Goal: Task Accomplishment & Management: Complete application form

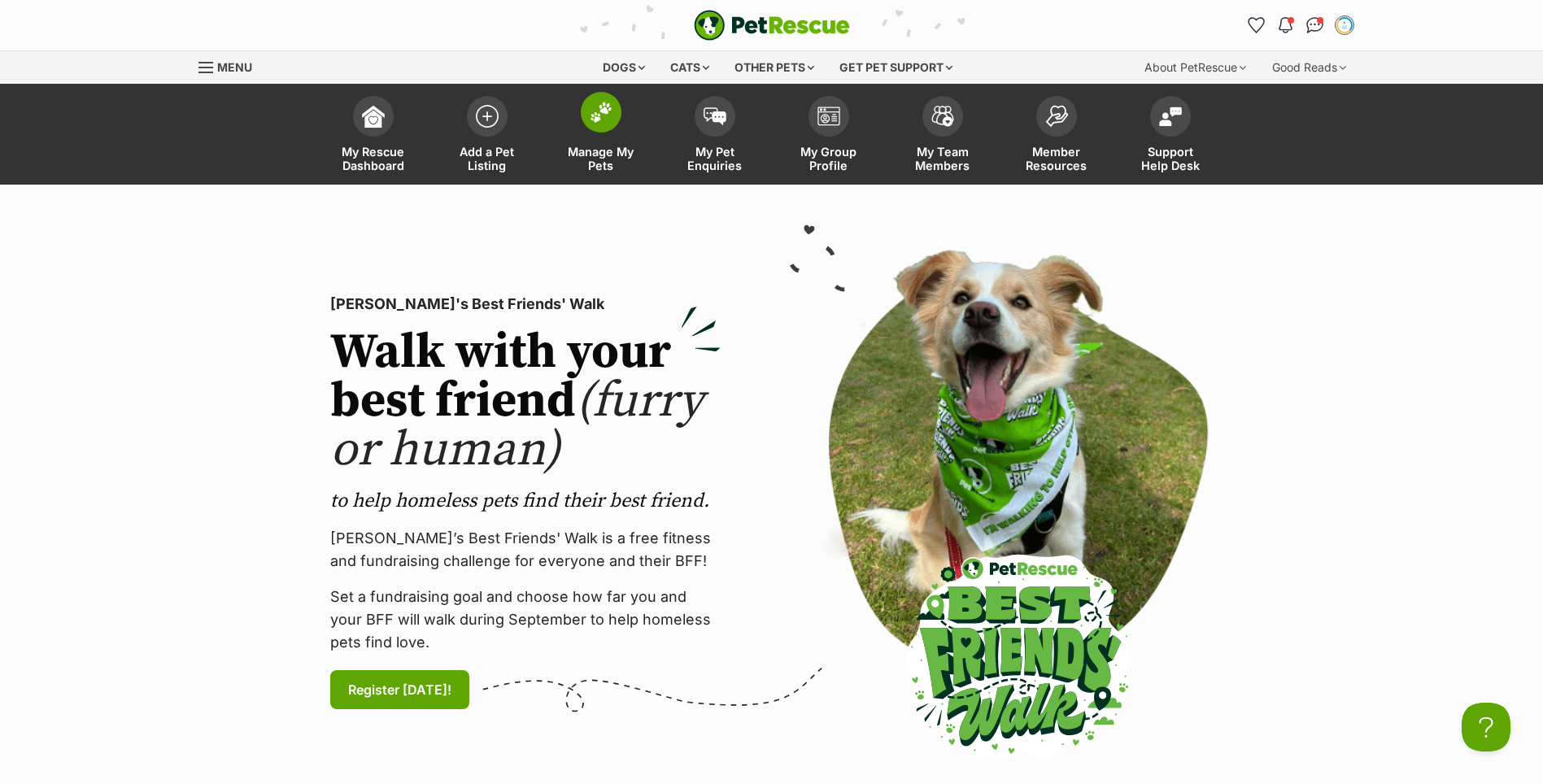
click at [591, 128] on span at bounding box center [600, 112] width 41 height 41
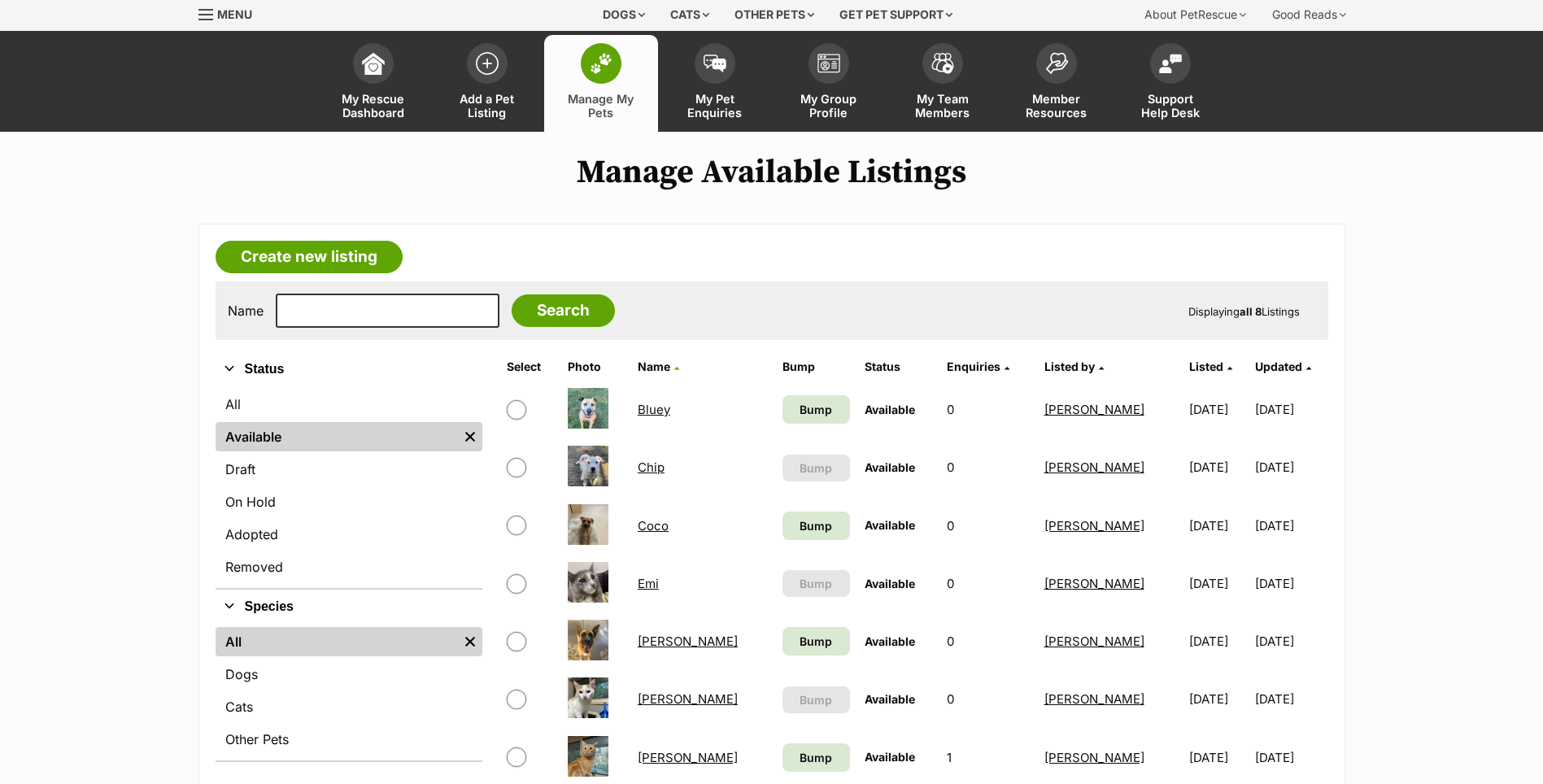
scroll to position [81, 0]
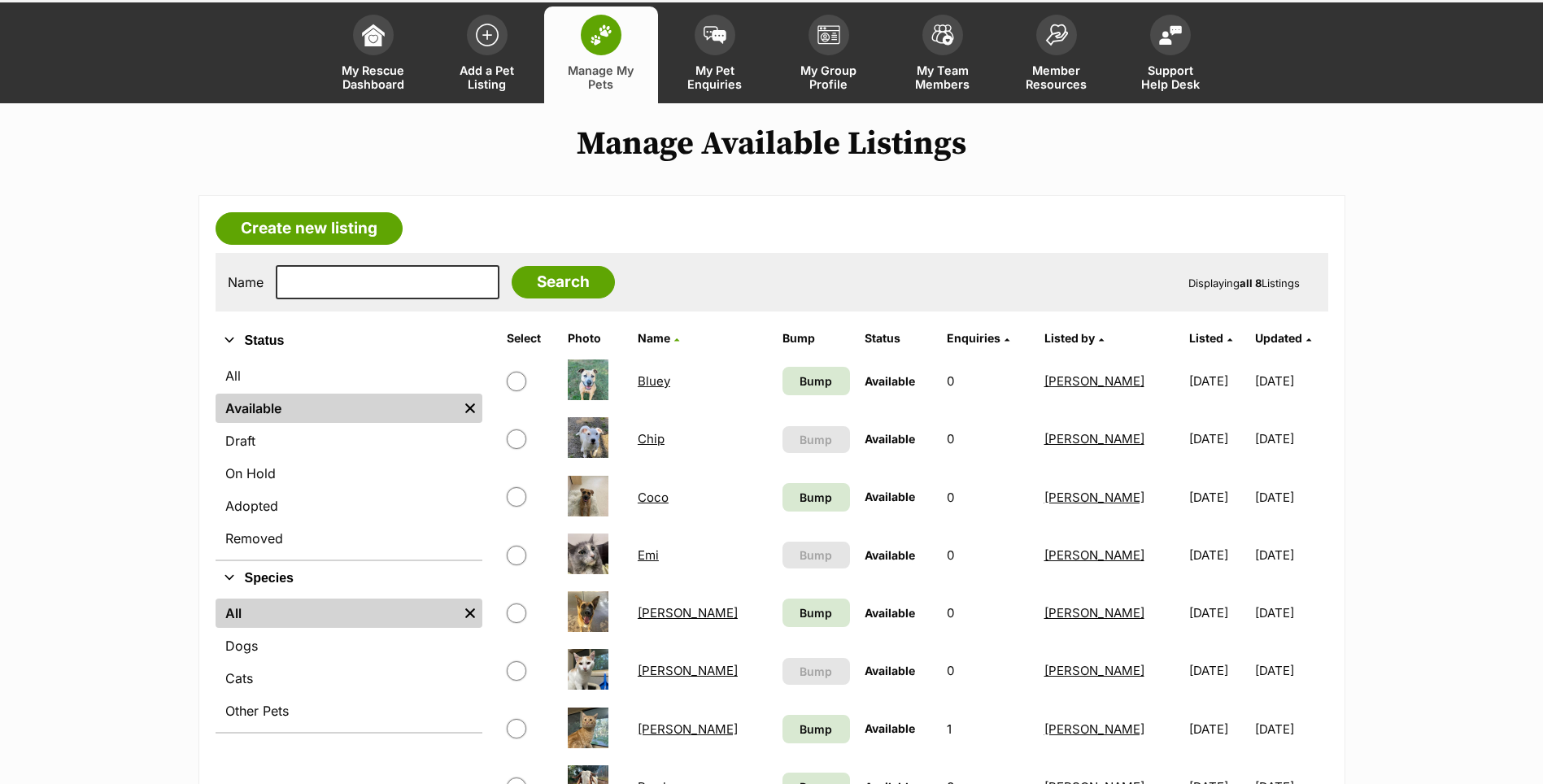
click at [505, 438] on td at bounding box center [530, 438] width 60 height 56
click at [522, 443] on input "checkbox" at bounding box center [517, 439] width 20 height 20
checkbox input "true"
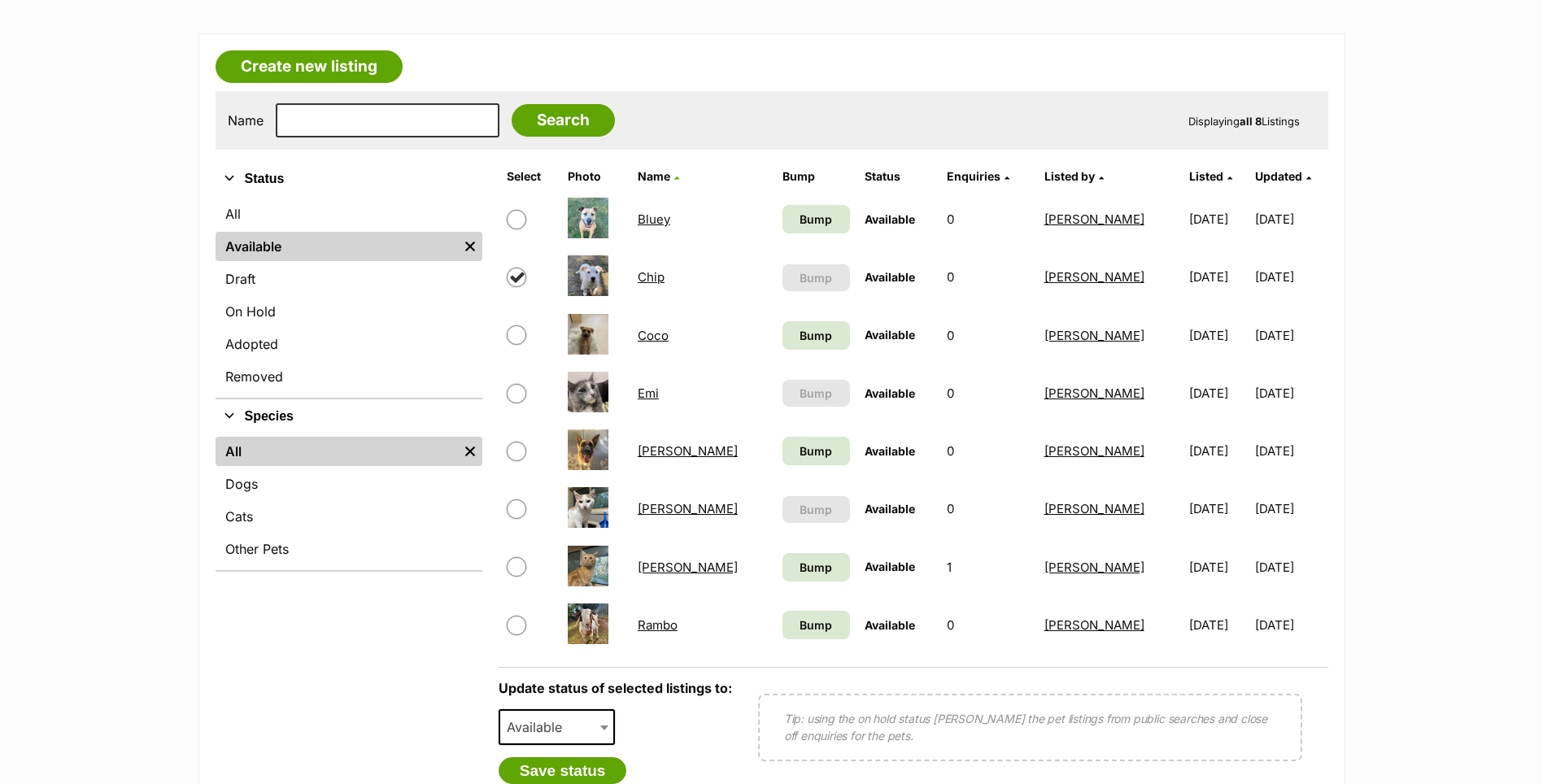
scroll to position [325, 0]
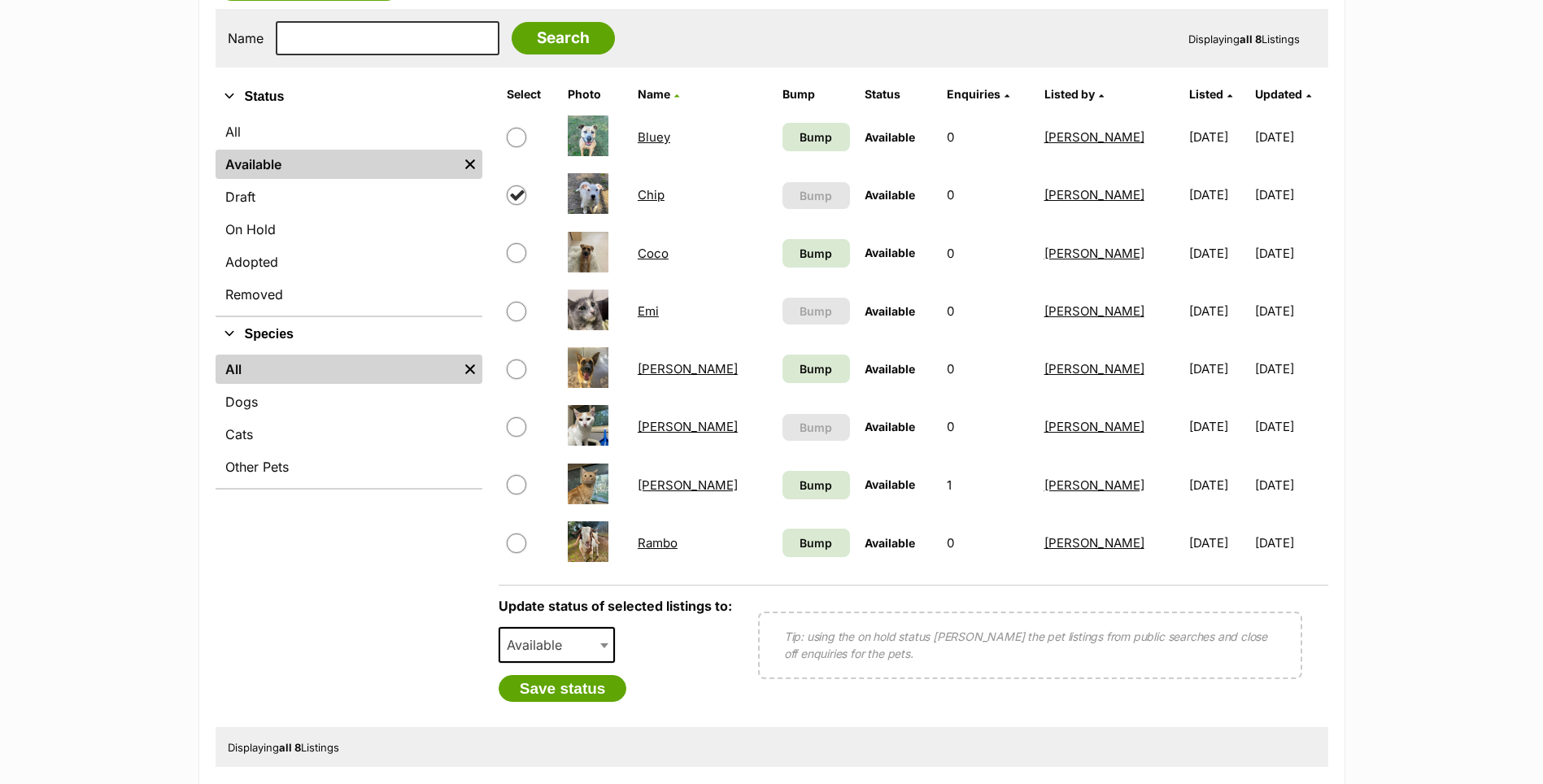
click at [541, 635] on span "Available" at bounding box center [539, 644] width 78 height 22
select select "rehomed"
click at [549, 693] on button "Save status" at bounding box center [562, 688] width 129 height 27
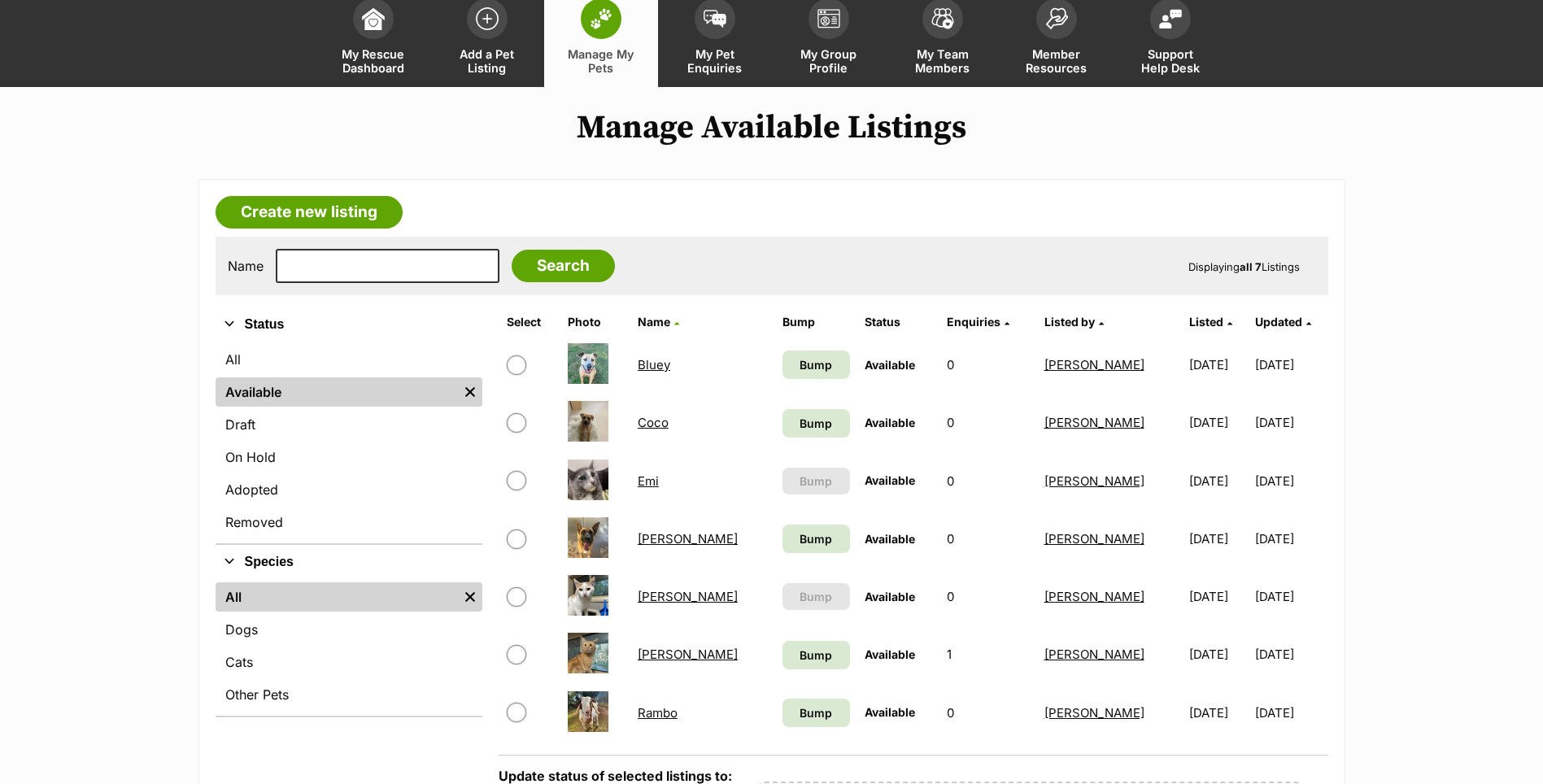
scroll to position [0, 0]
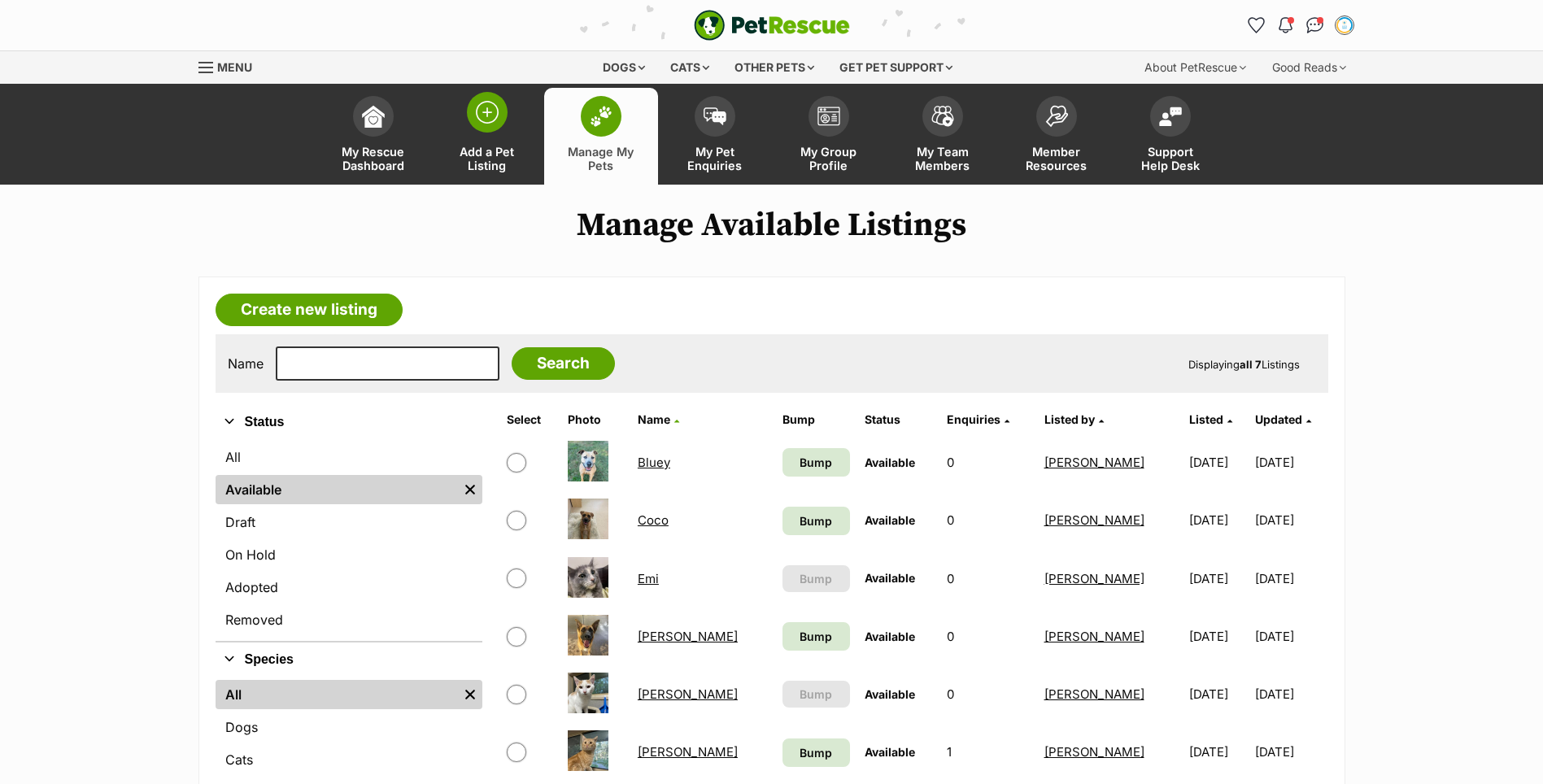
click at [483, 141] on link "Add a Pet Listing" at bounding box center [487, 136] width 114 height 97
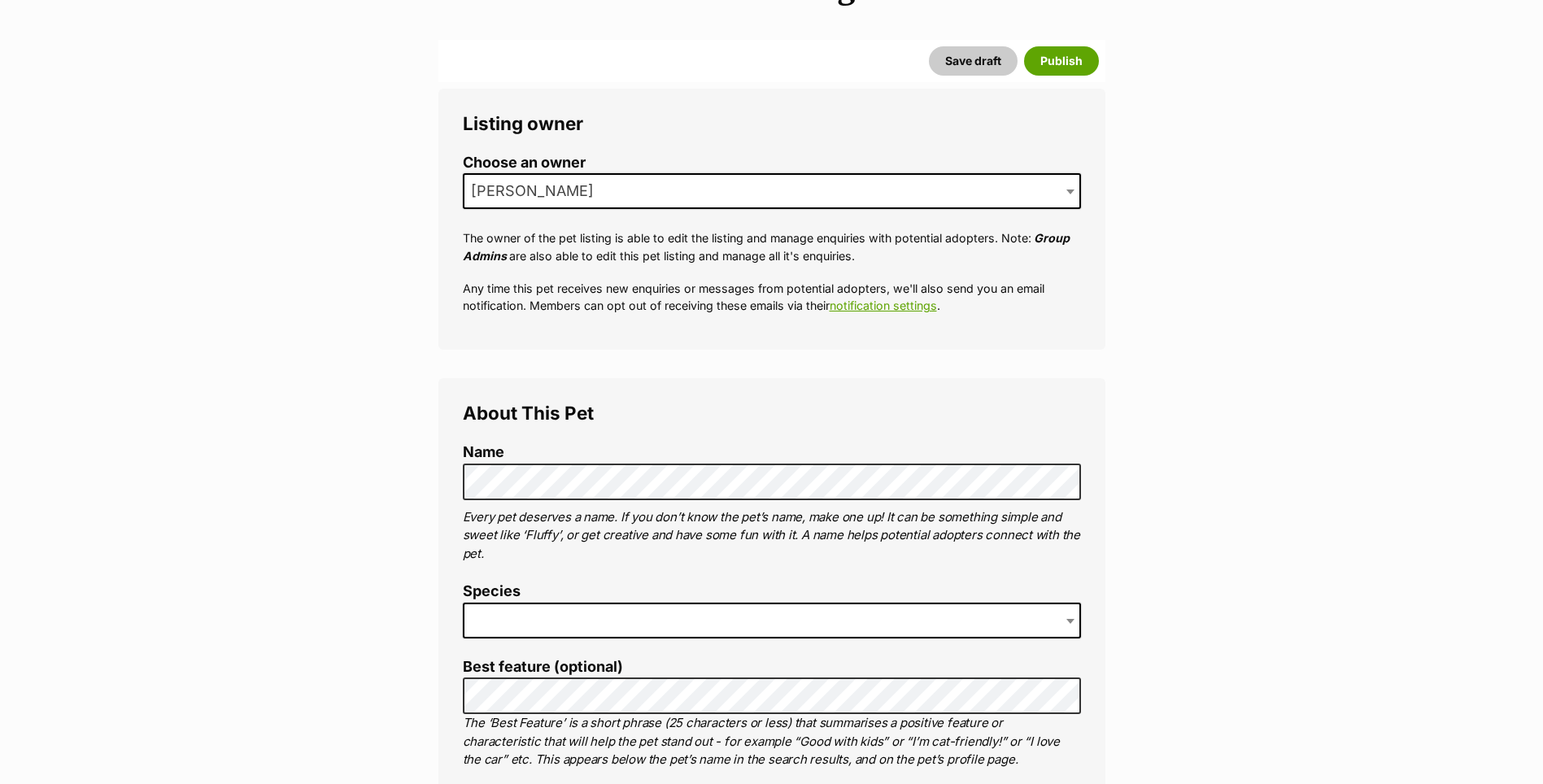
scroll to position [244, 0]
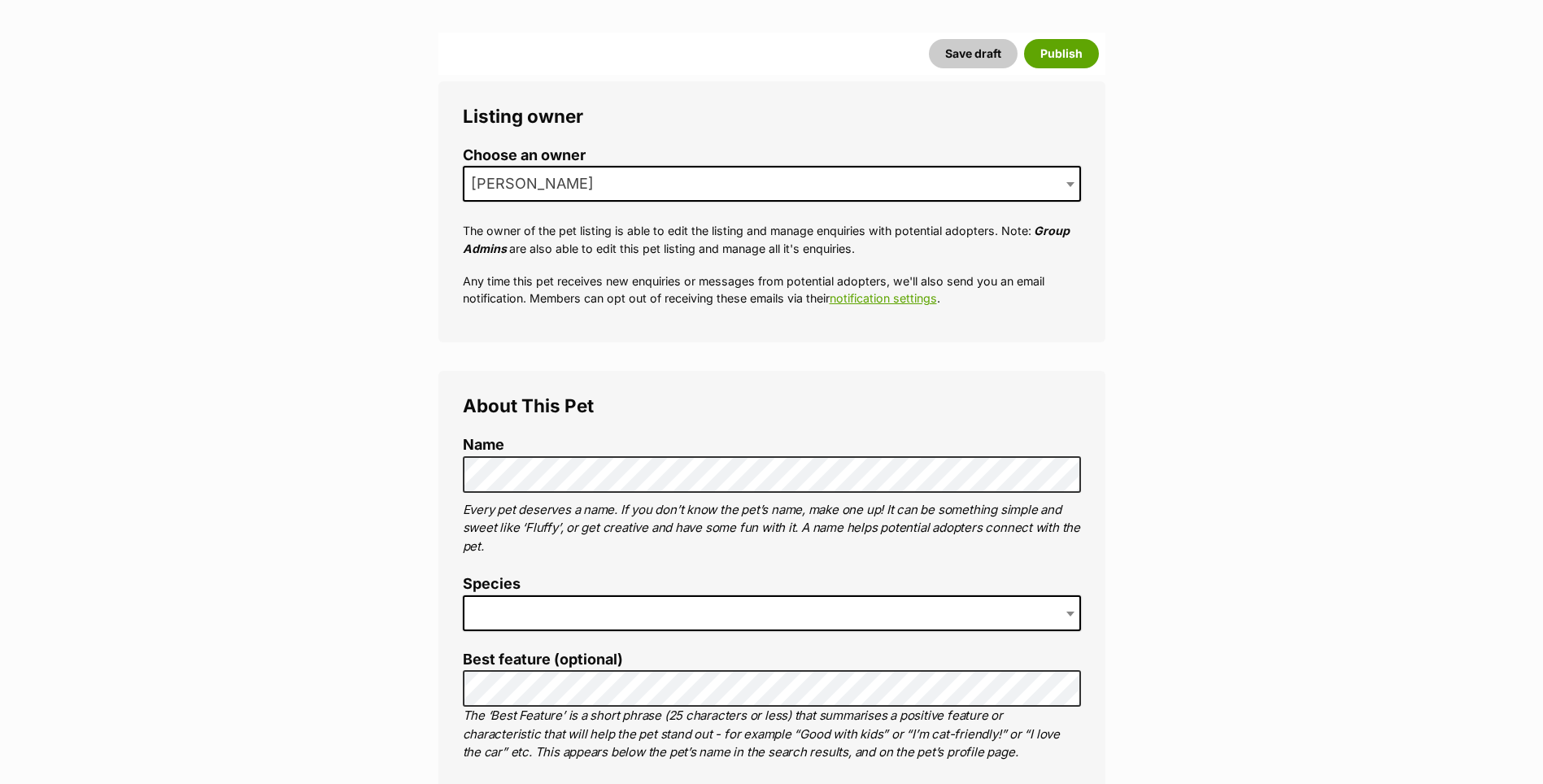
click at [526, 622] on span at bounding box center [772, 612] width 619 height 36
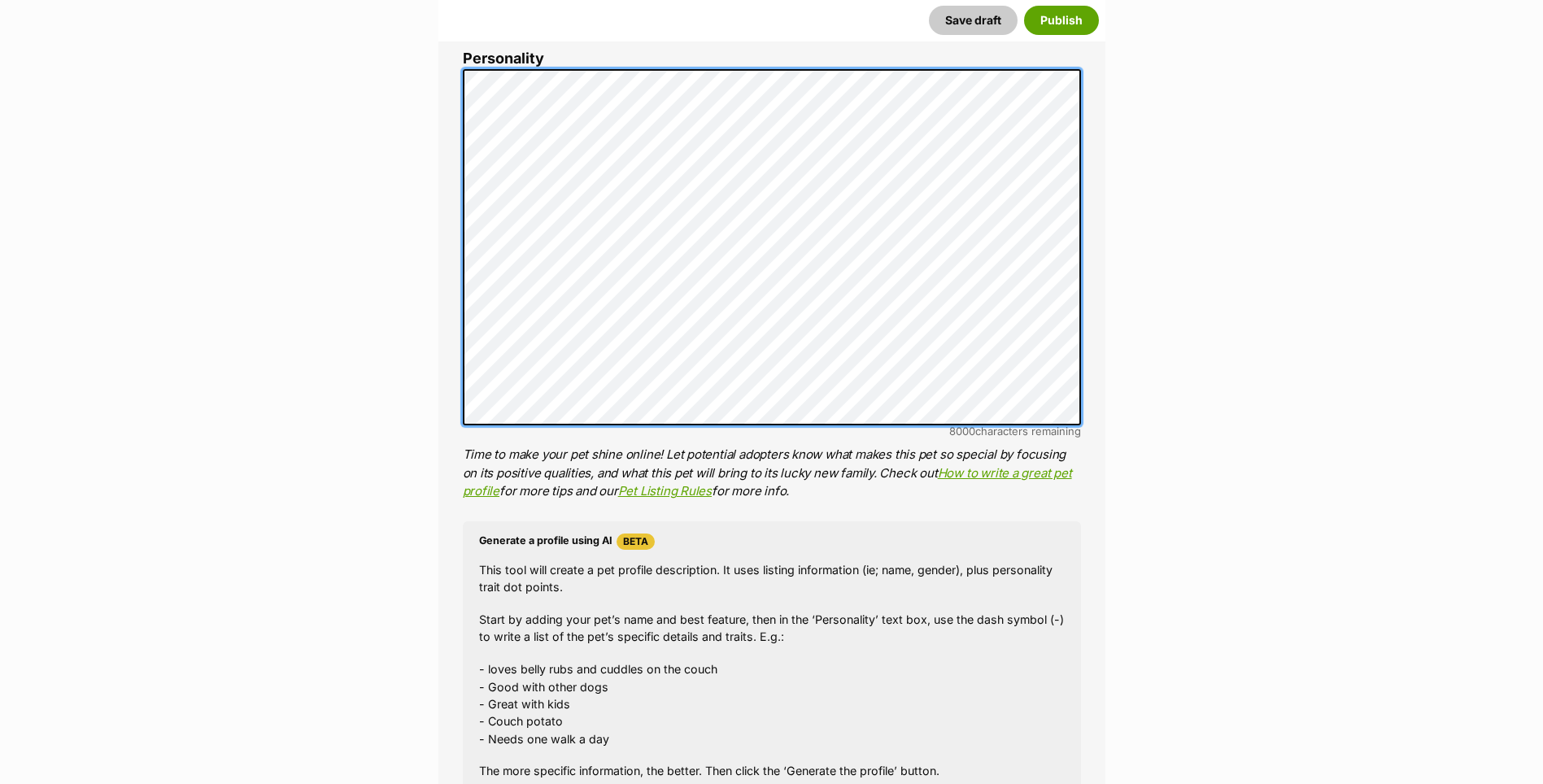
scroll to position [1464, 0]
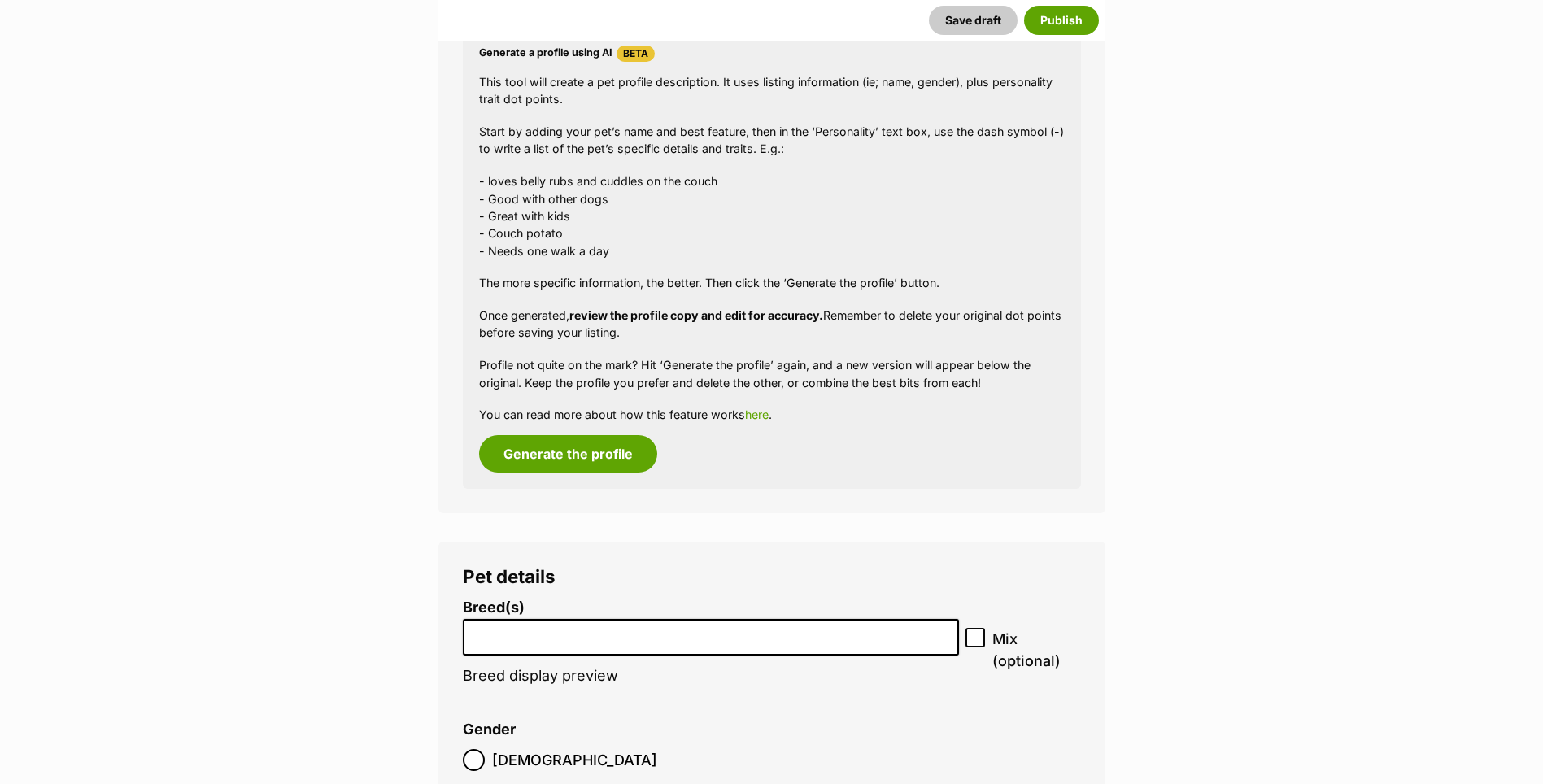
click at [500, 637] on input "search" at bounding box center [711, 632] width 486 height 17
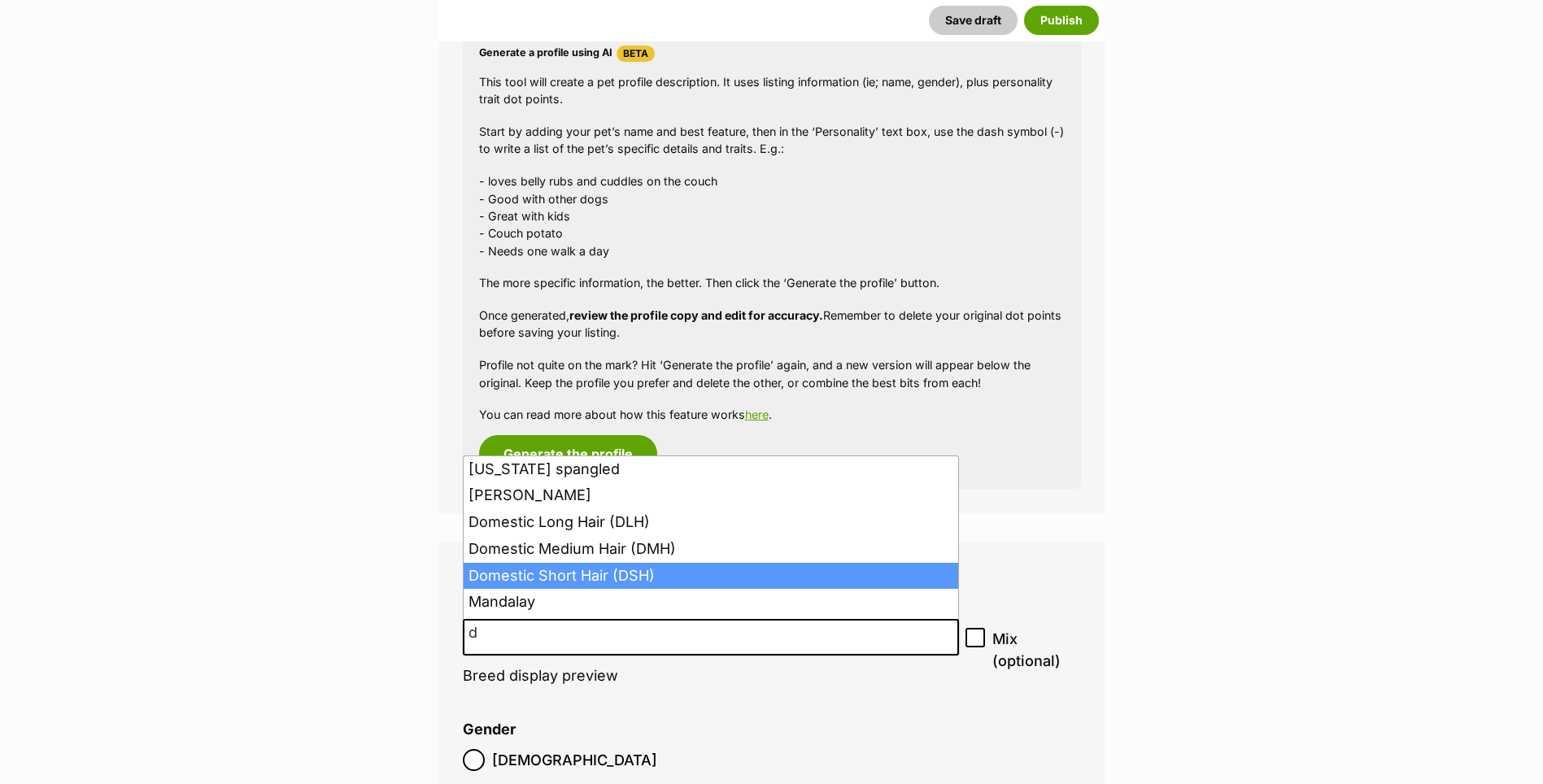
type input "d"
select select "252102"
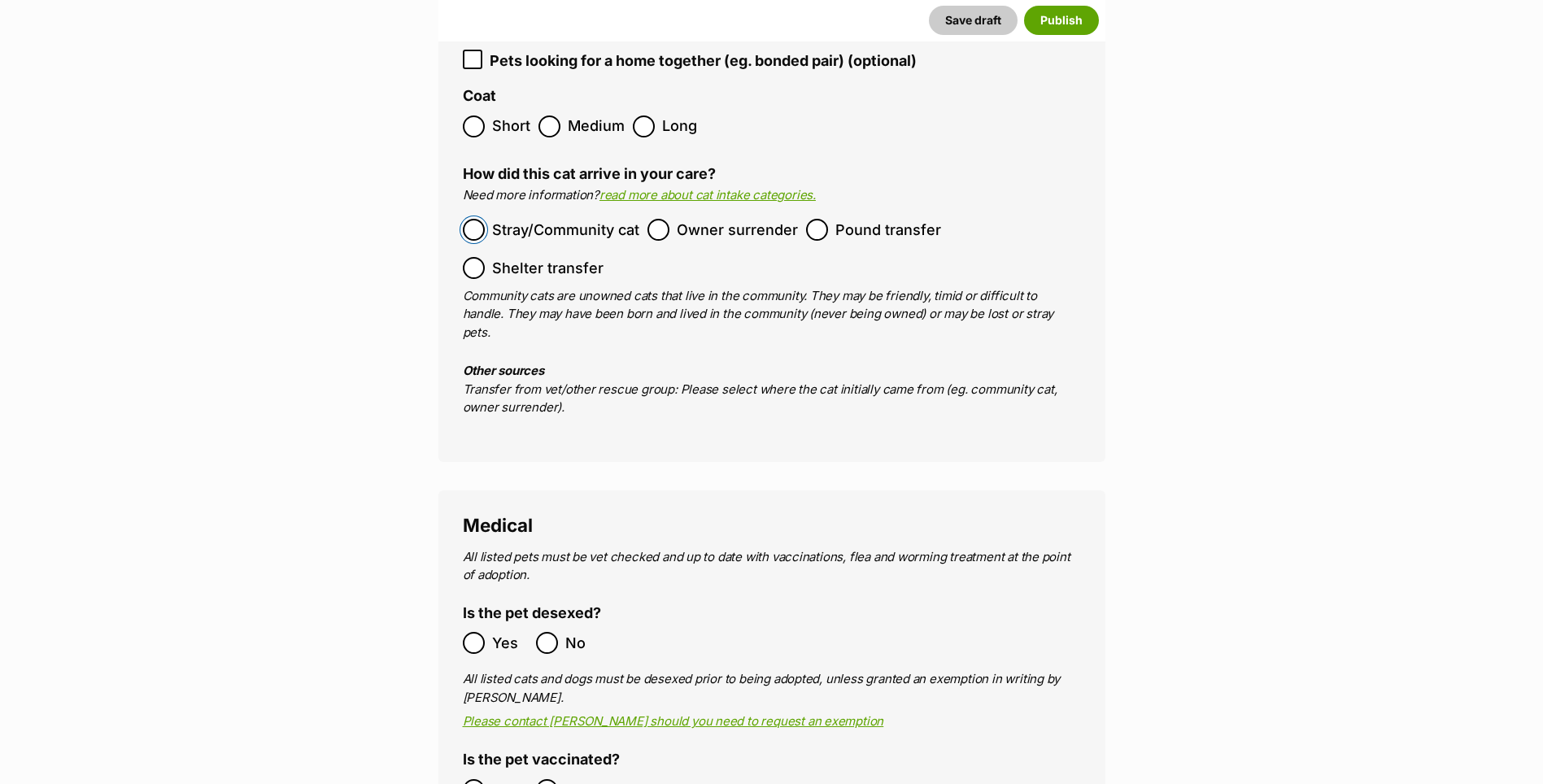
scroll to position [2520, 0]
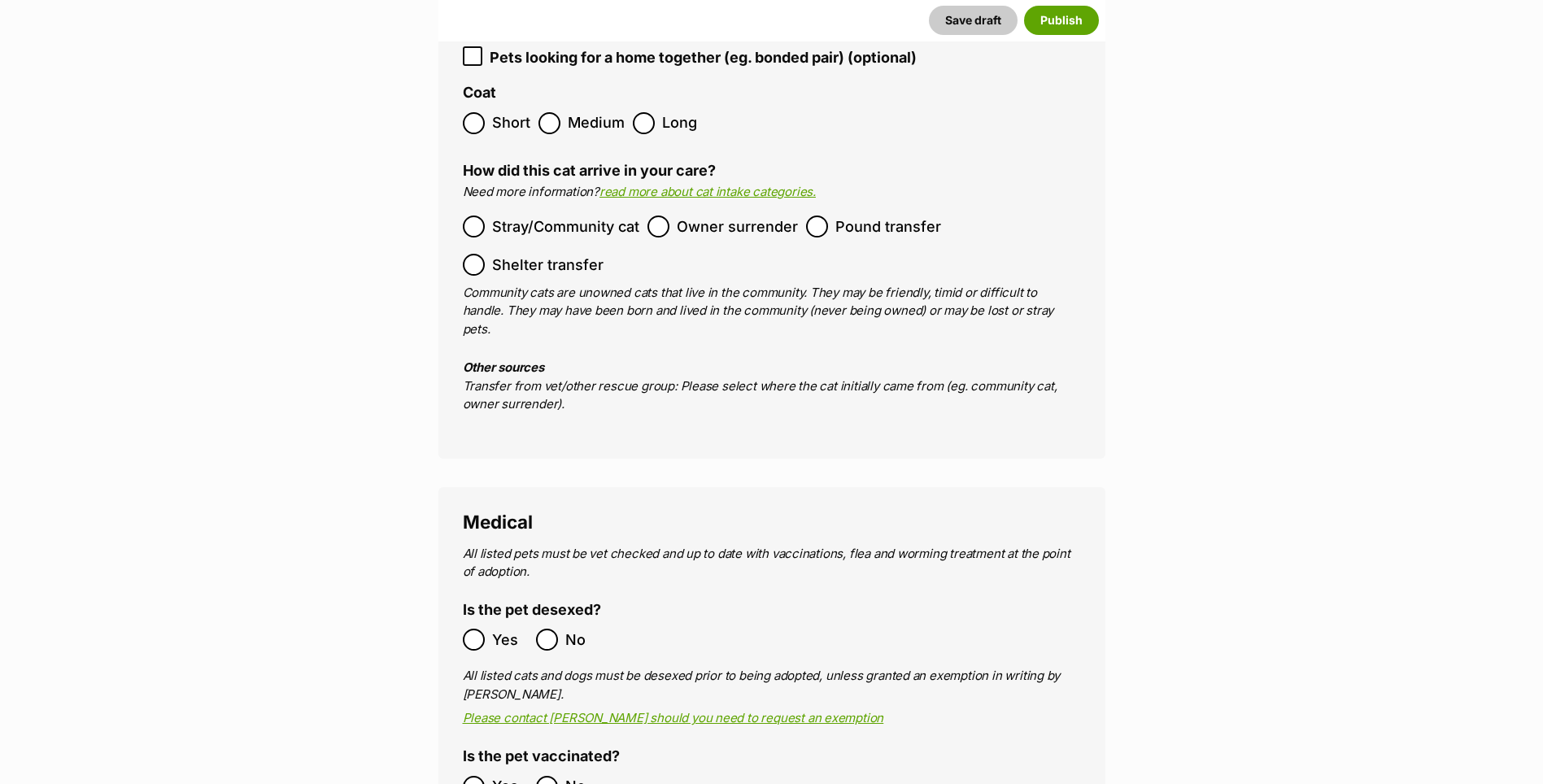
click at [483, 767] on ol "Yes No" at bounding box center [617, 786] width 309 height 38
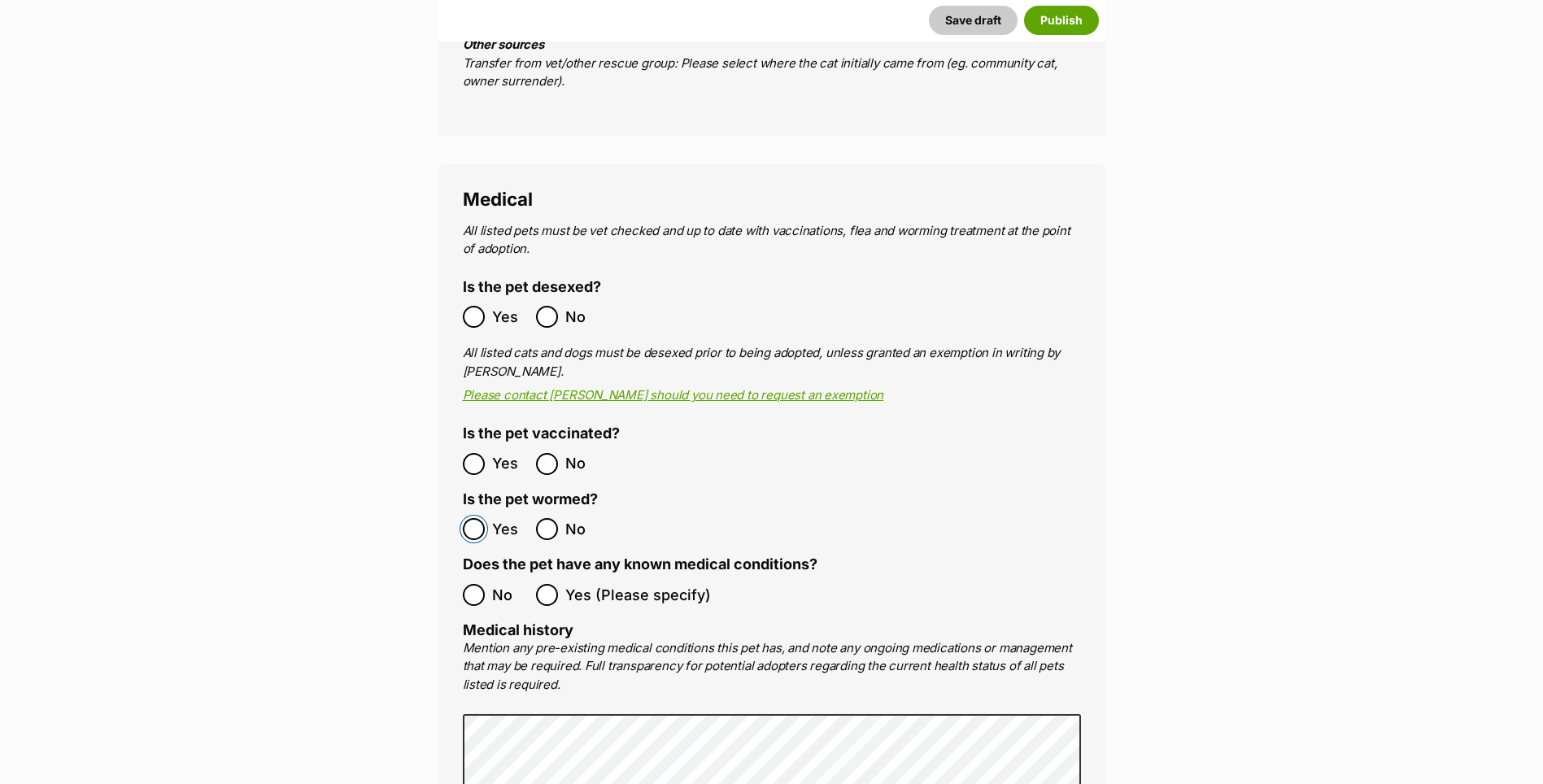
scroll to position [2846, 0]
click at [473, 573] on ol "No Yes (Please specify)" at bounding box center [772, 593] width 619 height 38
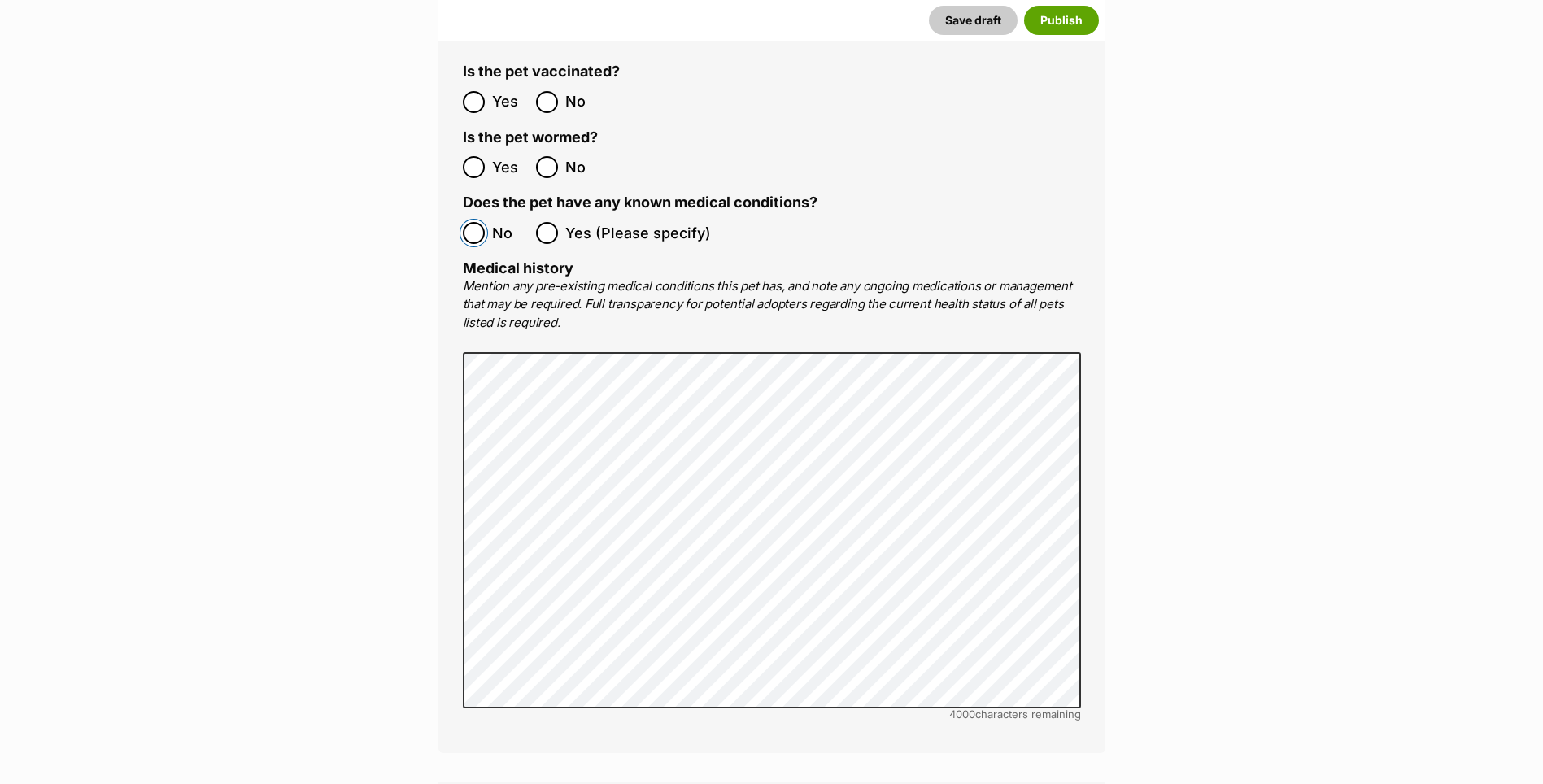
scroll to position [3497, 0]
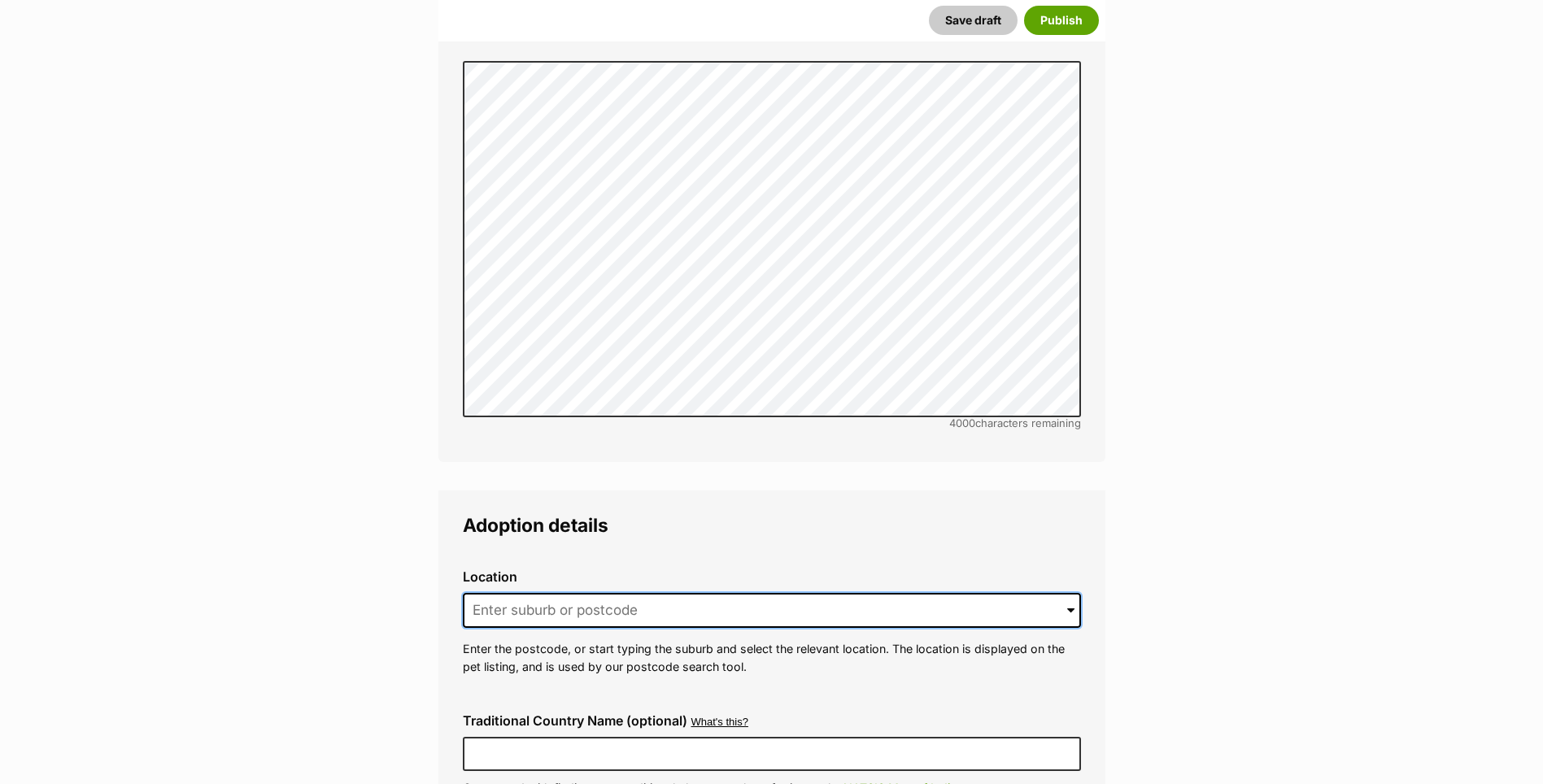
click at [508, 593] on input at bounding box center [772, 610] width 619 height 36
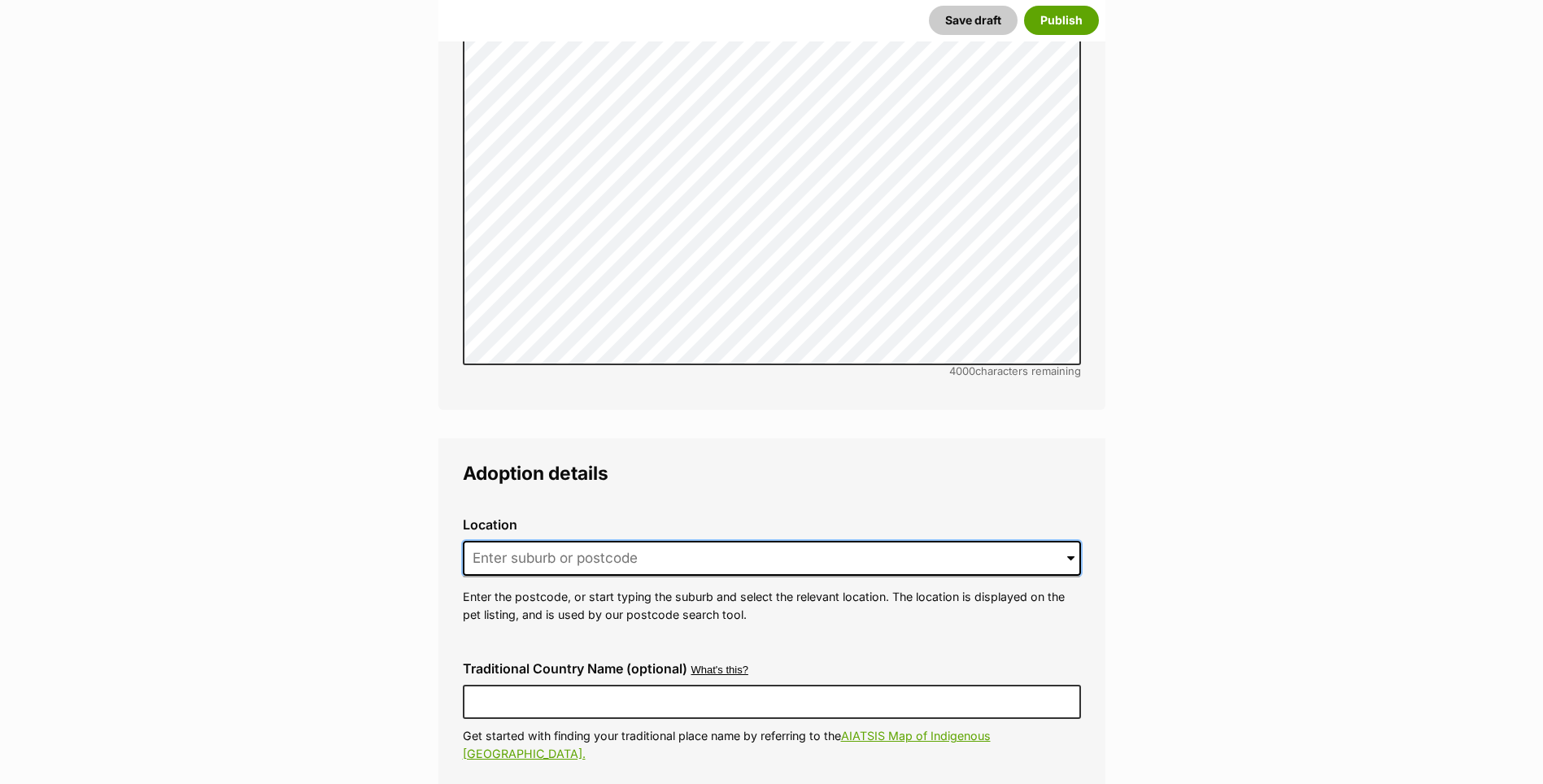
scroll to position [3578, 0]
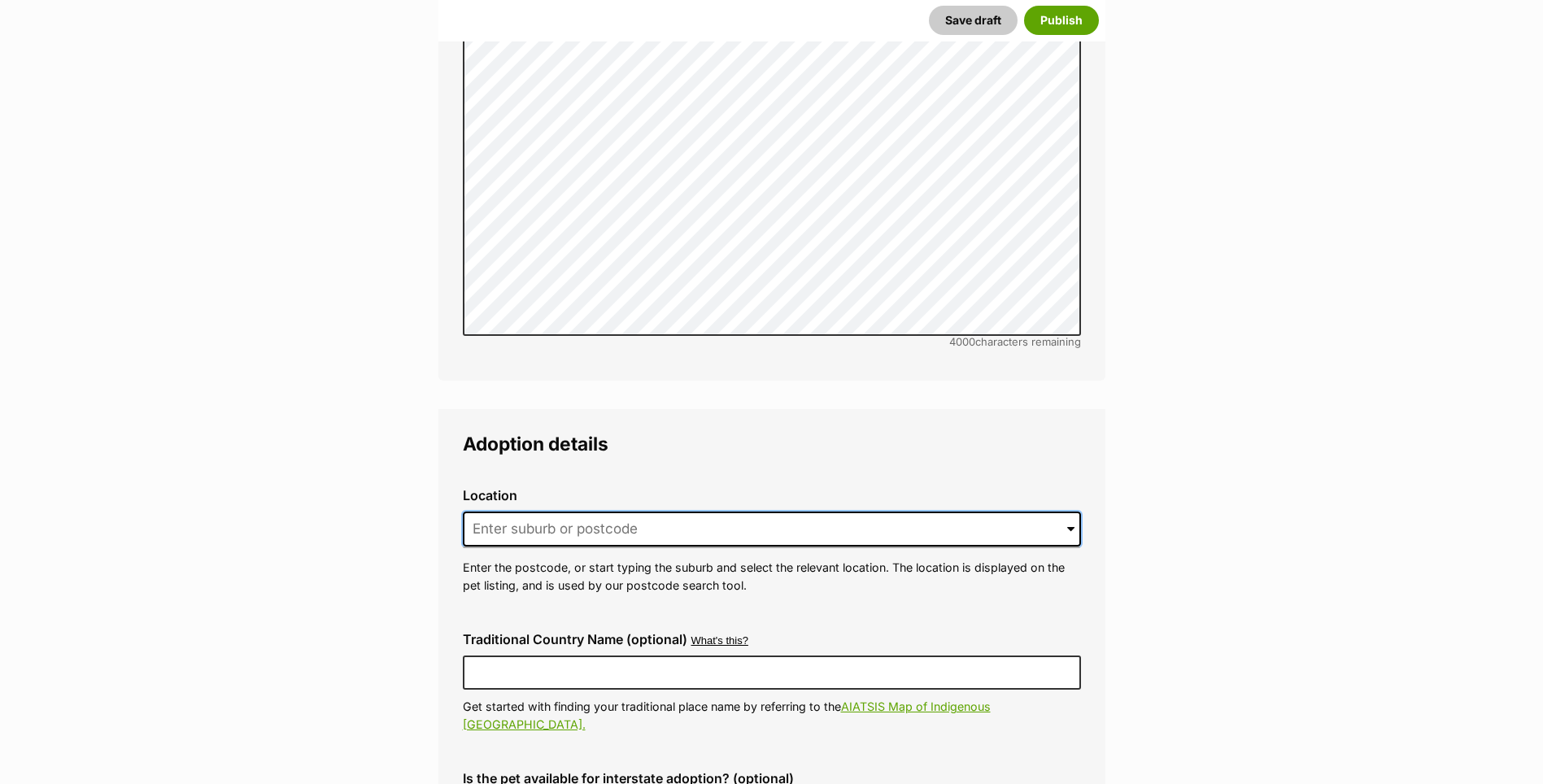
type input "P"
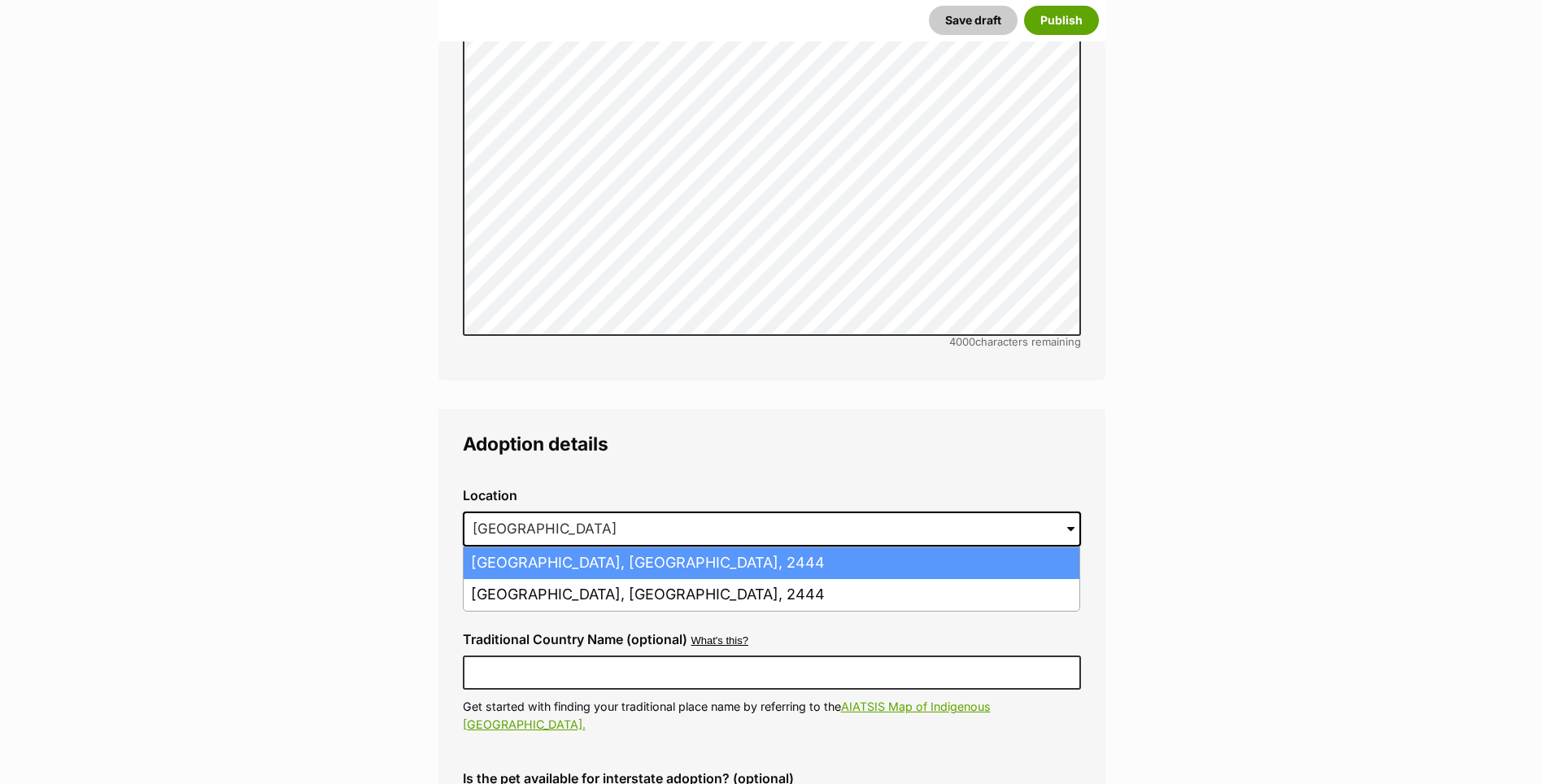
click at [535, 547] on li "Port Macquarie, New South Wales, 2444" at bounding box center [771, 563] width 616 height 31
type input "Port Macquarie, New South Wales, 2444"
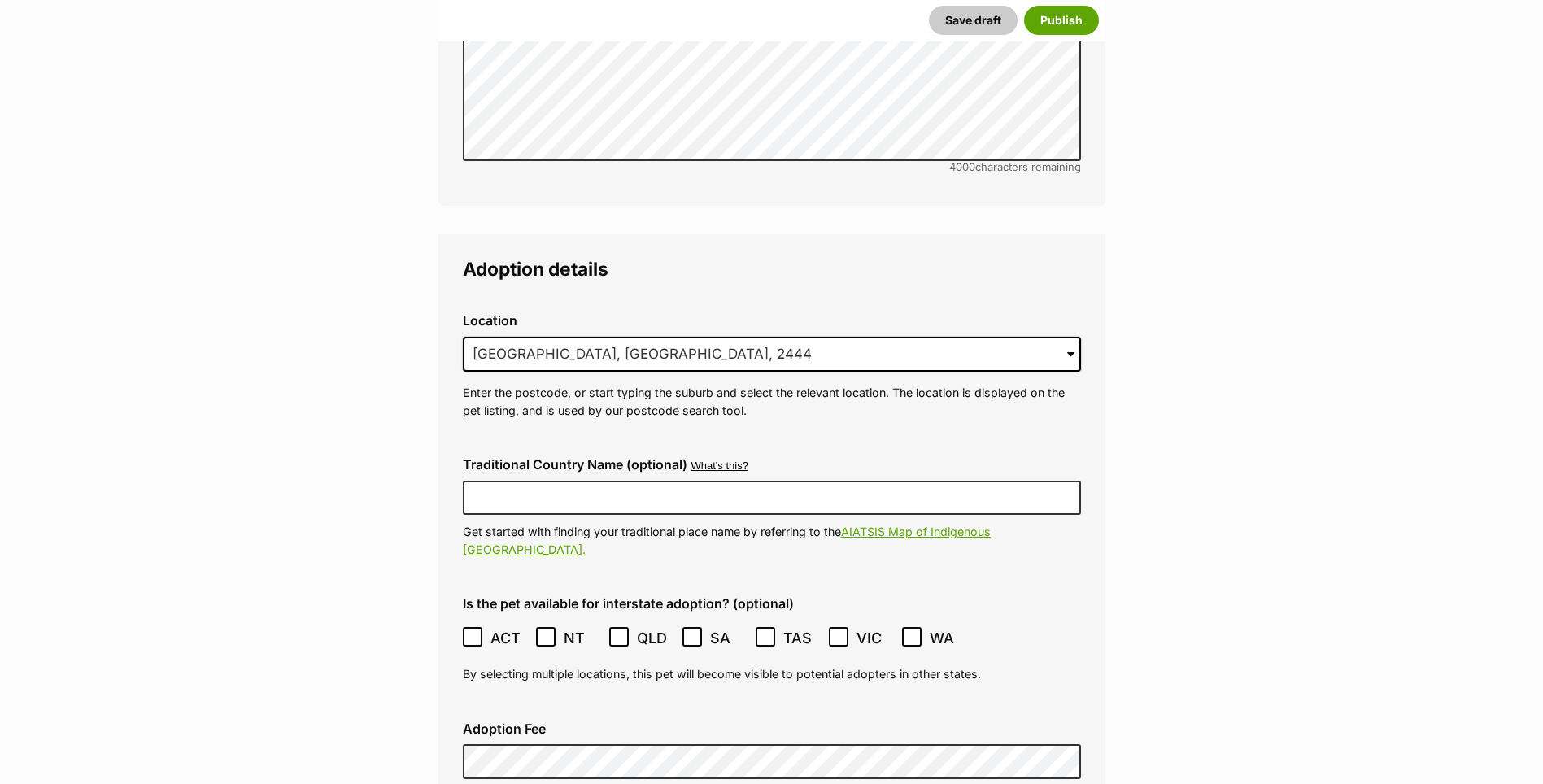
scroll to position [3984, 0]
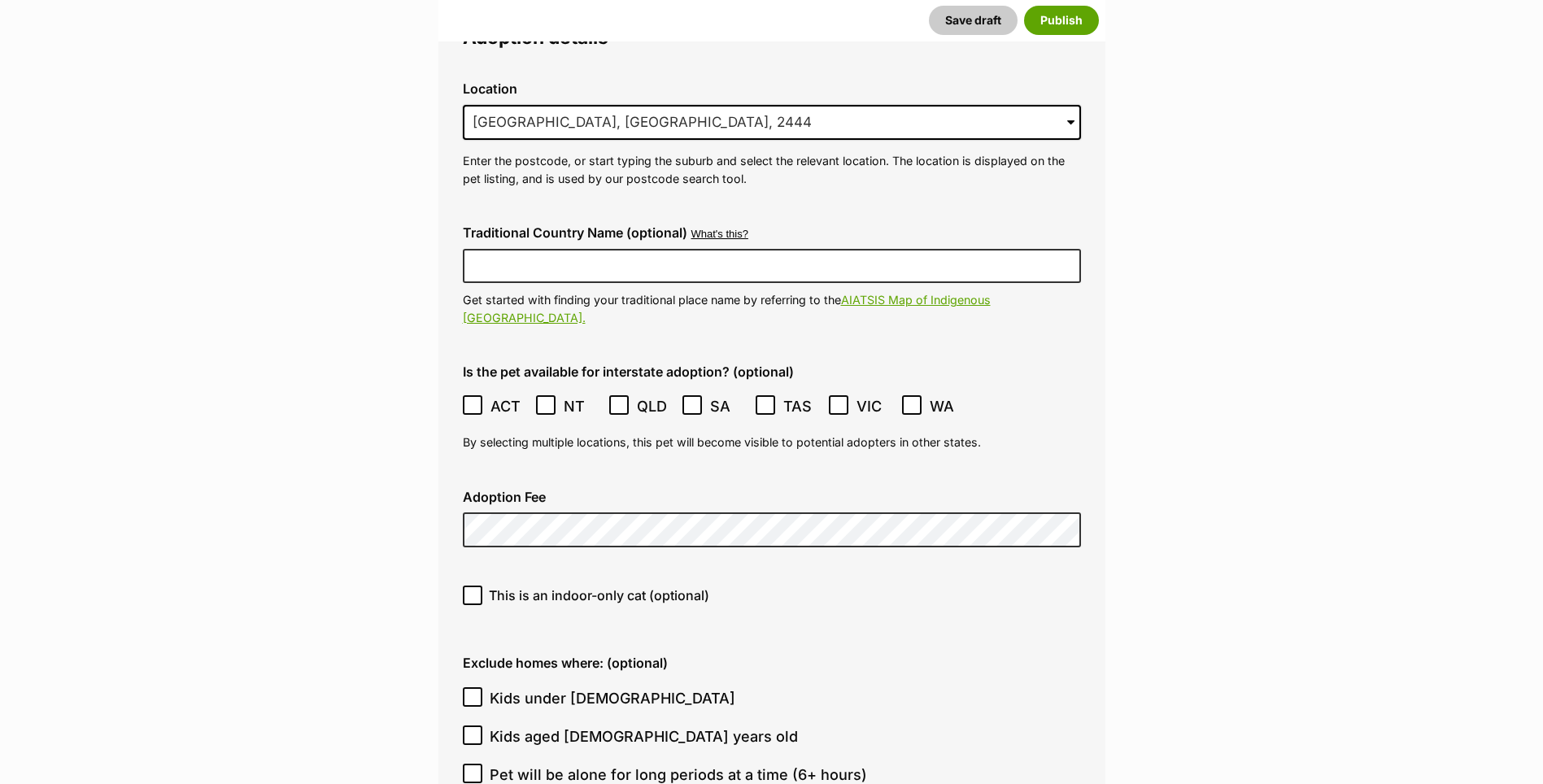
click at [486, 477] on div "Adoption Fee" at bounding box center [772, 519] width 644 height 85
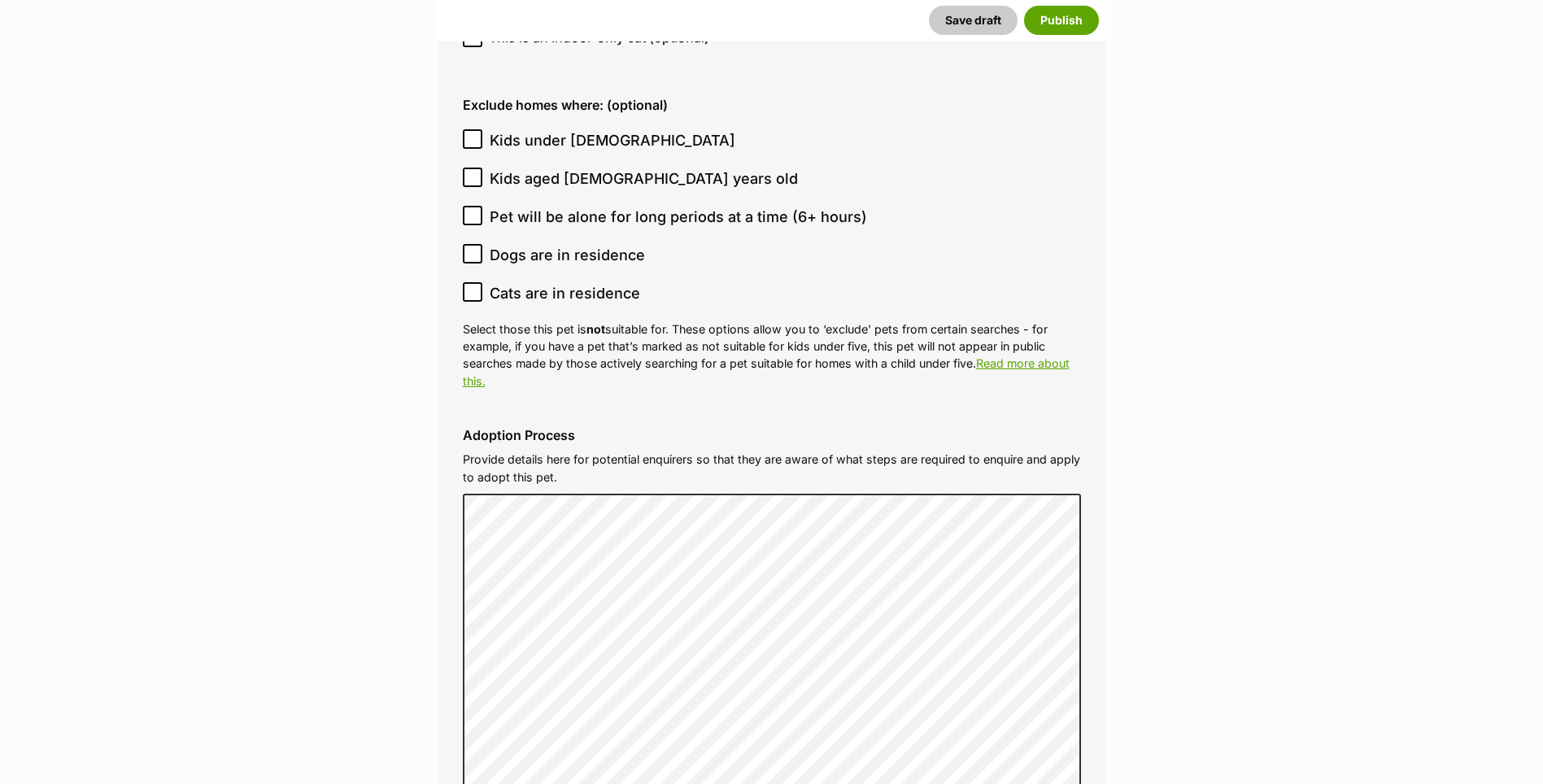
scroll to position [4960, 0]
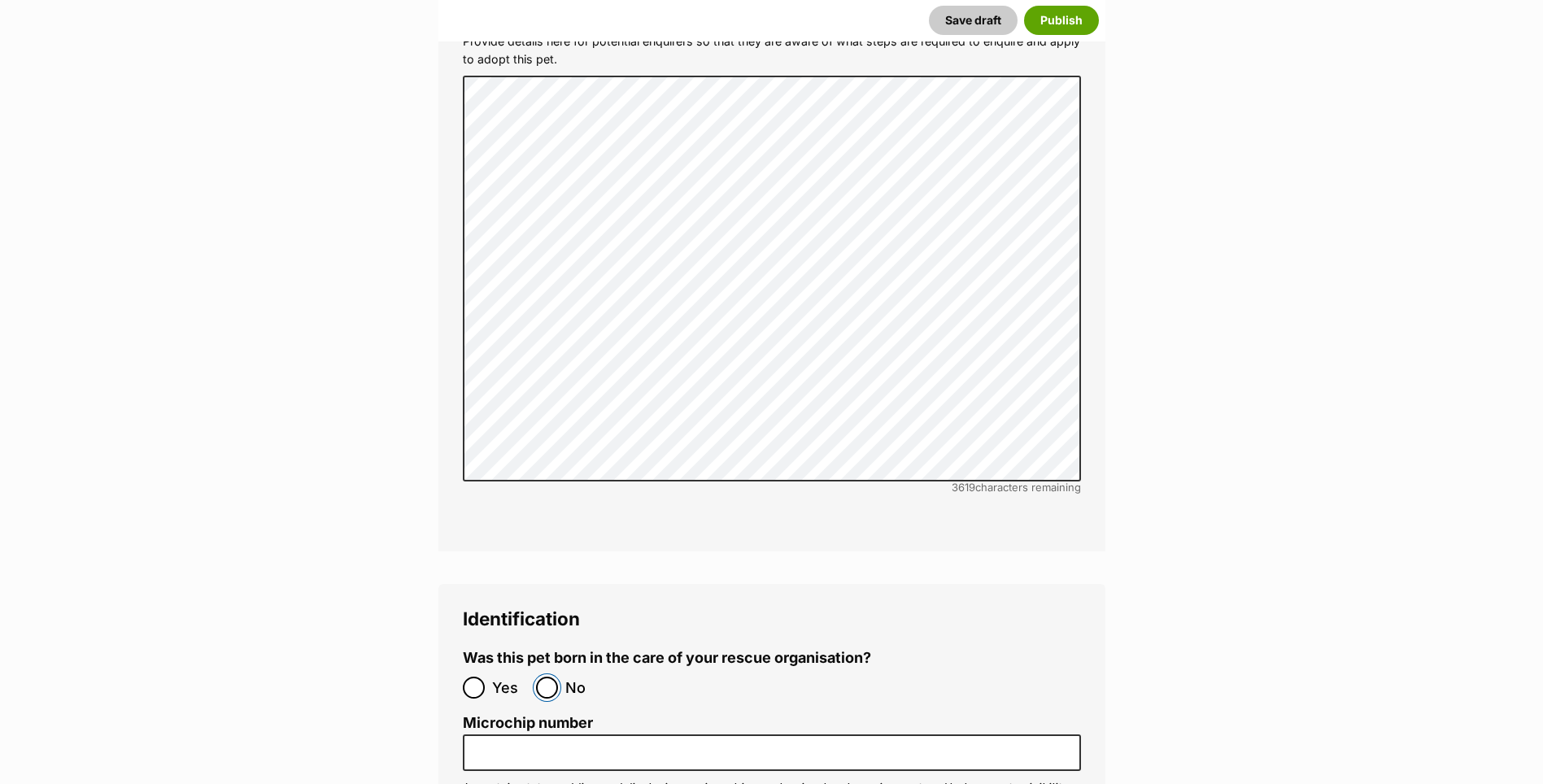
click at [543, 676] on input "No" at bounding box center [547, 687] width 22 height 22
radio input "true"
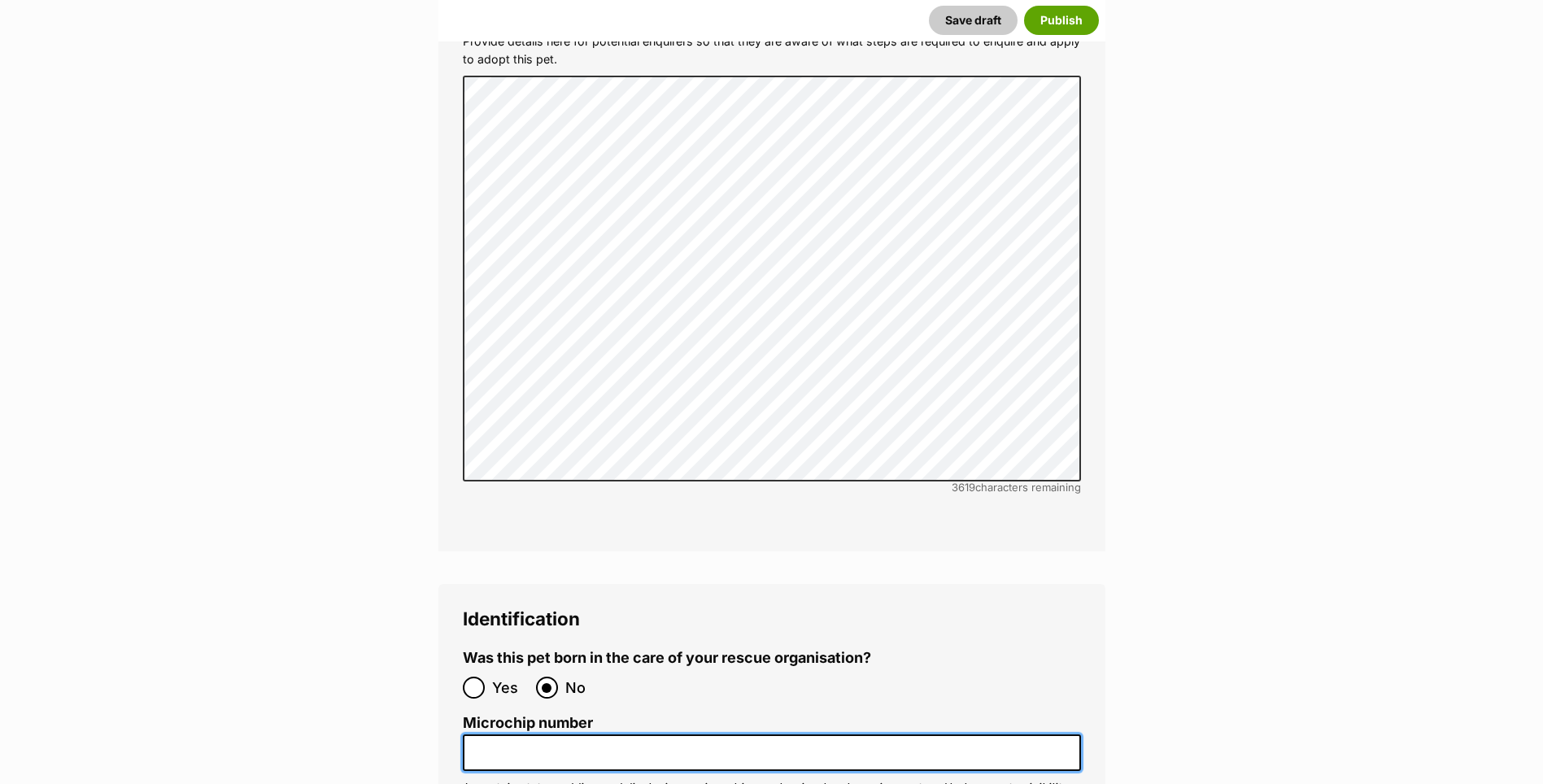
click at [524, 734] on input "Microchip number" at bounding box center [772, 753] width 619 height 36
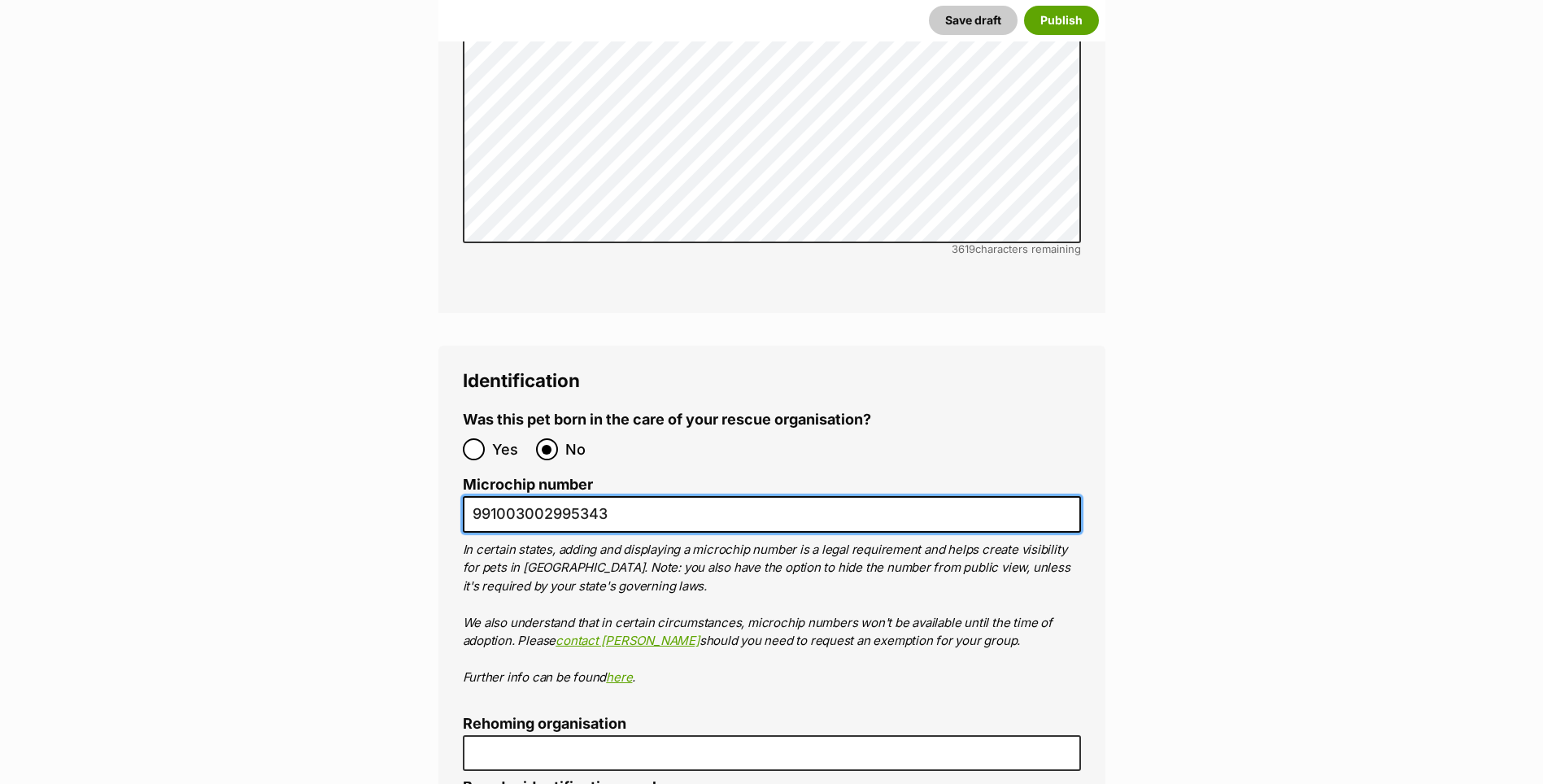
scroll to position [5285, 0]
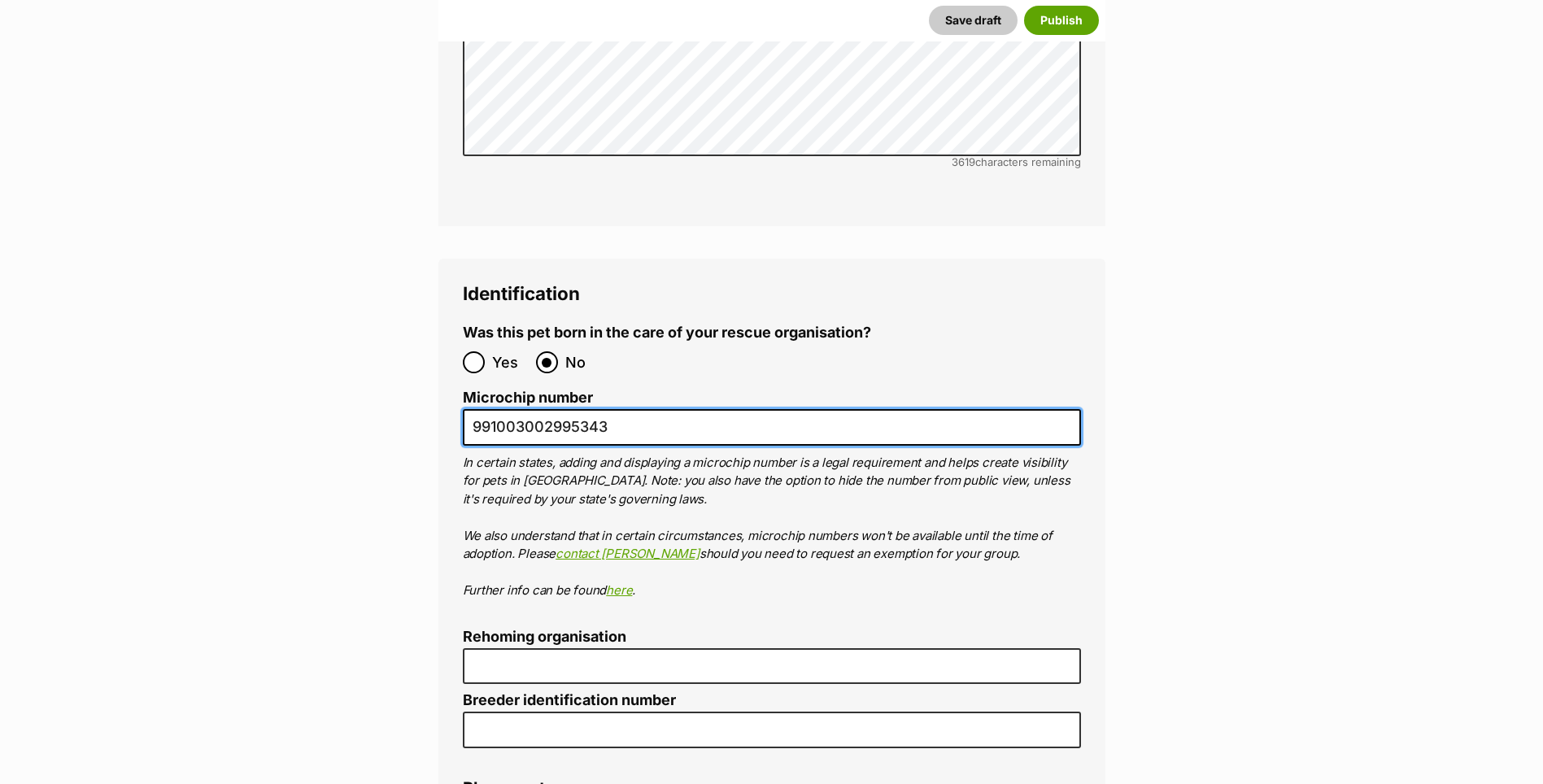
type input "991003002995343"
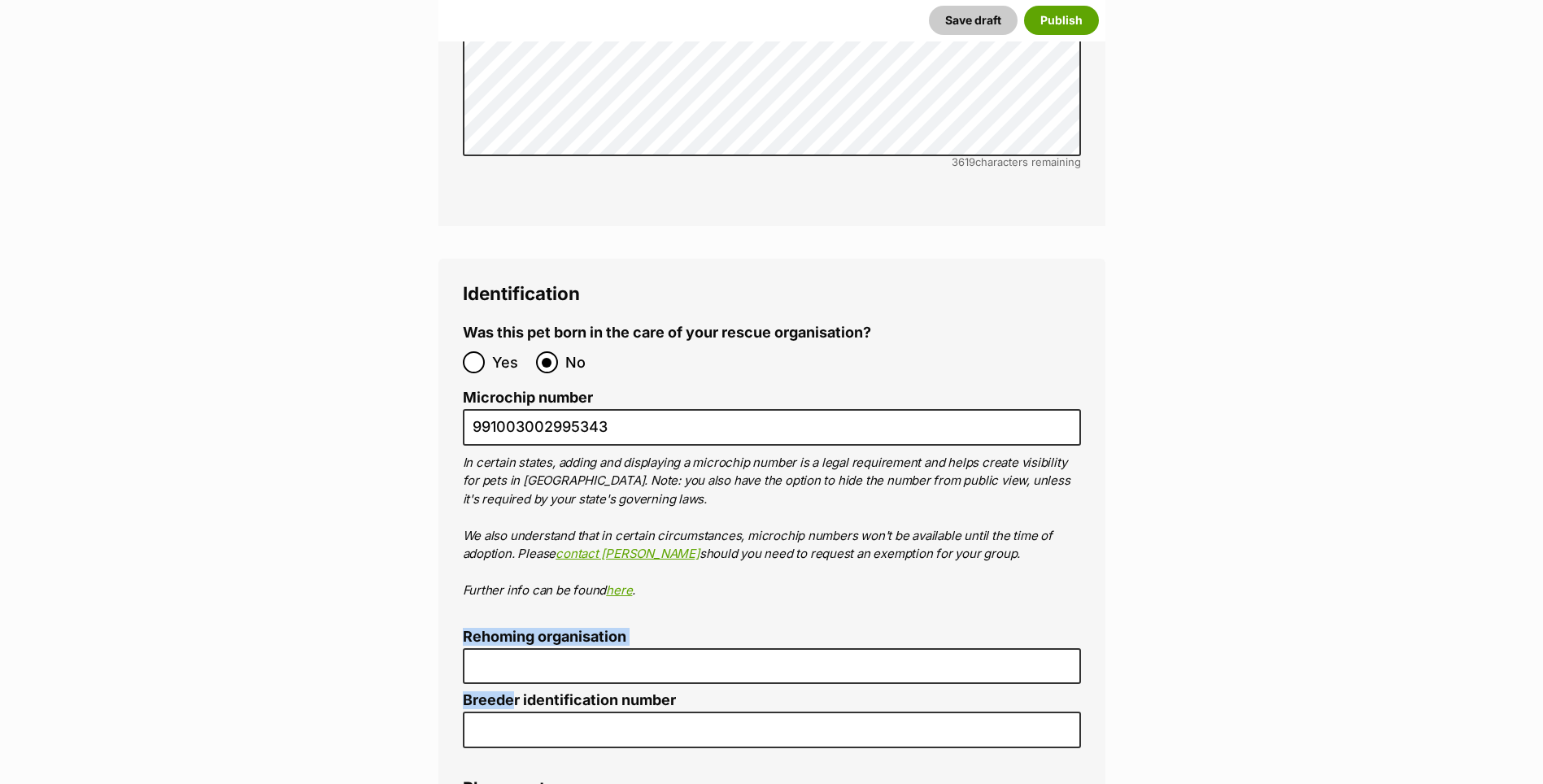
drag, startPoint x: 513, startPoint y: 611, endPoint x: 502, endPoint y: 580, distance: 32.9
click at [512, 608] on ol "Was this pet born in the care of your rescue organisation? Yes No Microchip num…" at bounding box center [772, 535] width 619 height 423
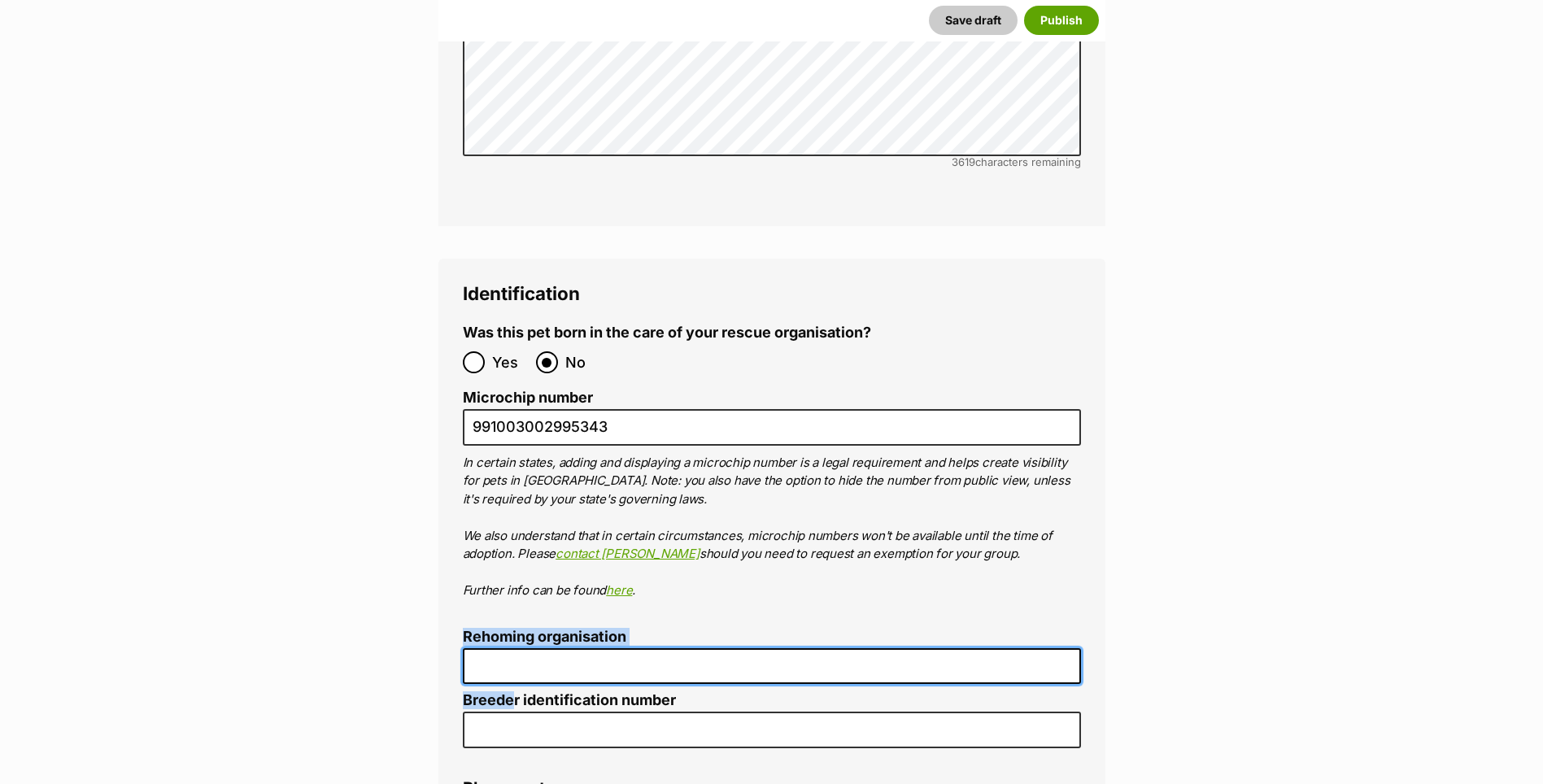
click at [502, 648] on input "Rehoming organisation" at bounding box center [772, 666] width 619 height 36
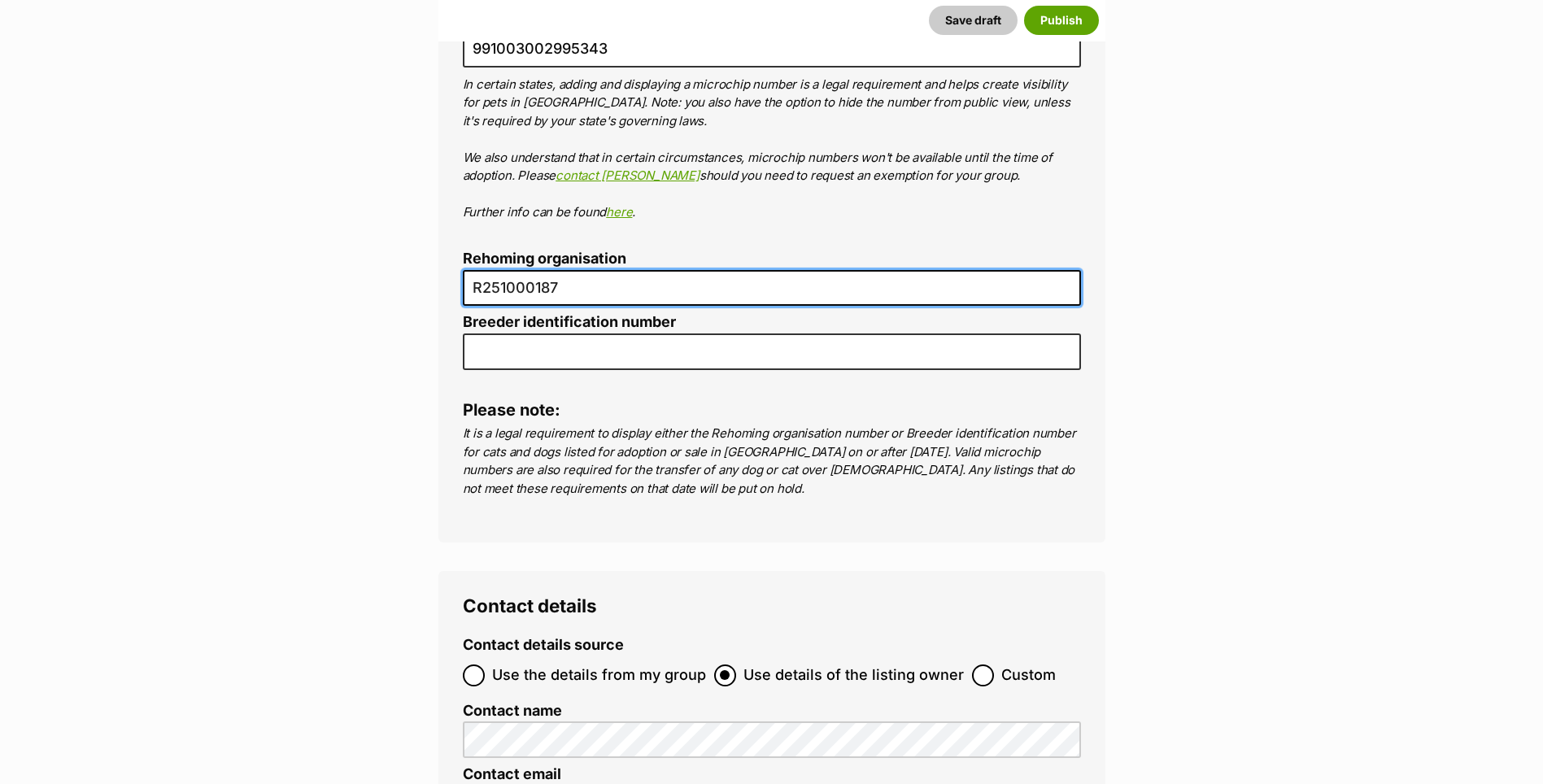
scroll to position [5692, 0]
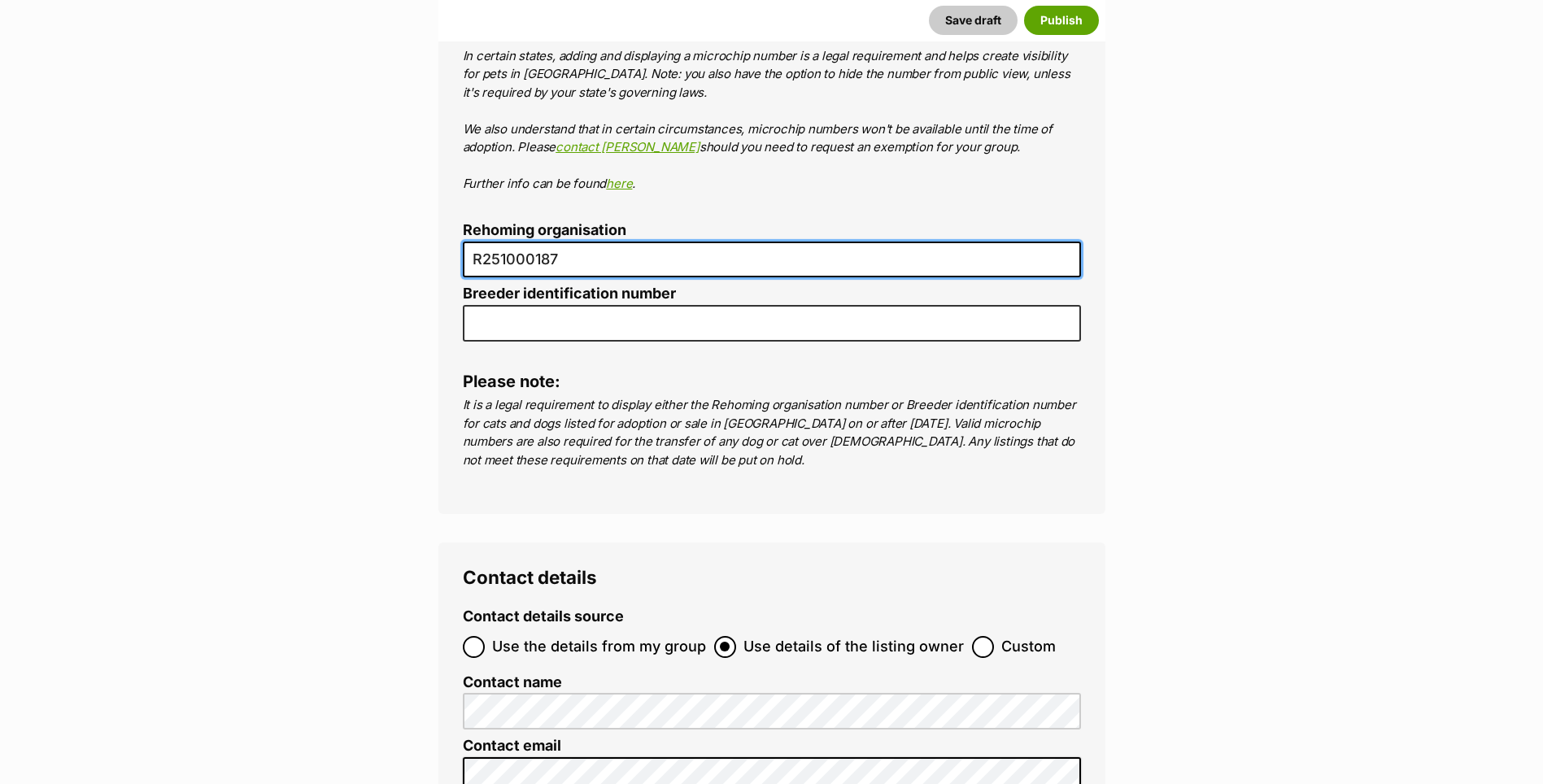
type input "R251000187"
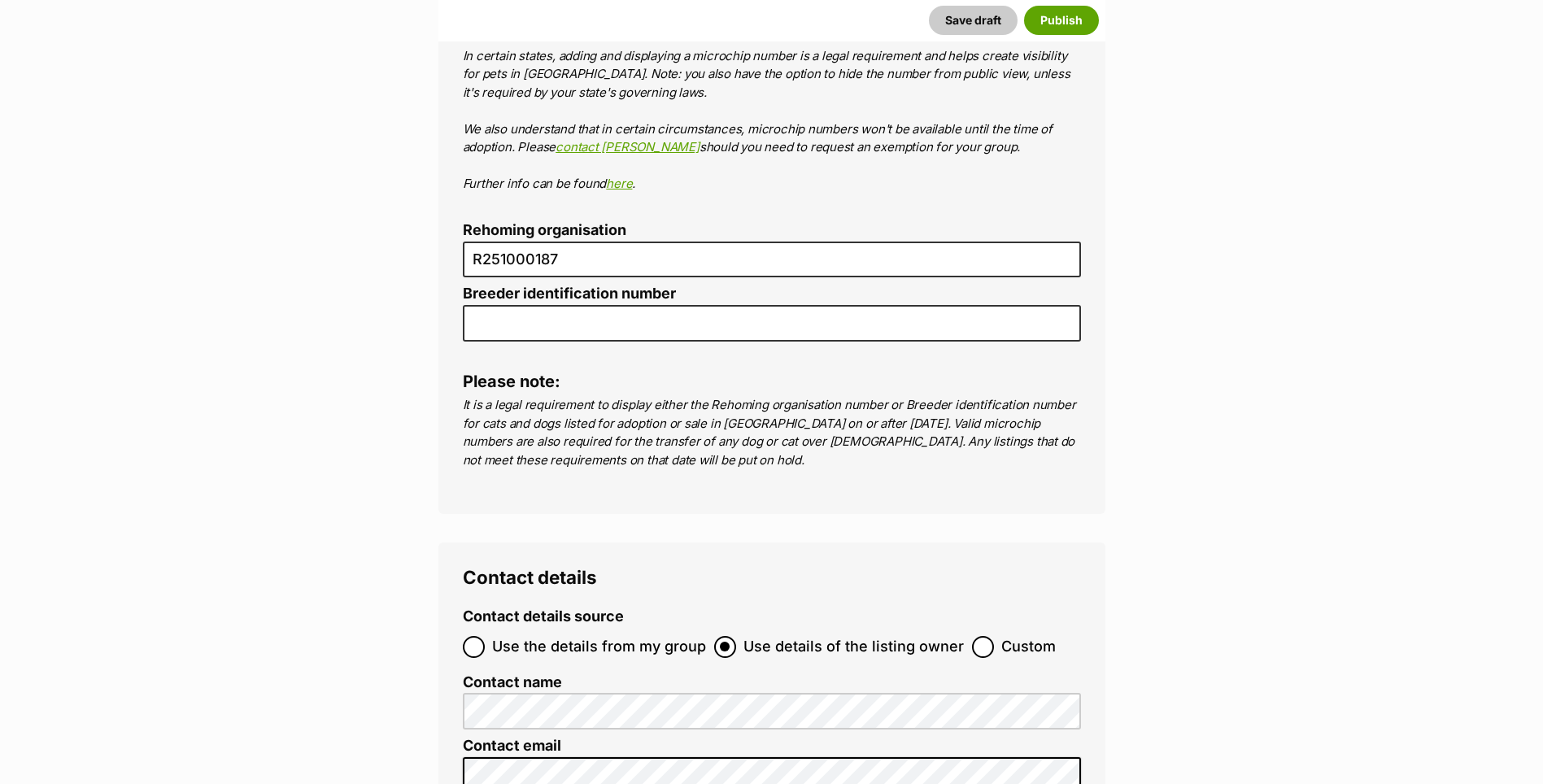
click at [958, 627] on ol "Use the details from my group Use details of the listing owner Custom" at bounding box center [772, 646] width 619 height 38
click at [963, 627] on ol "Use the details from my group Use details of the listing owner Custom" at bounding box center [772, 646] width 619 height 38
click at [972, 636] on input "Custom" at bounding box center [983, 646] width 22 height 22
radio input "true"
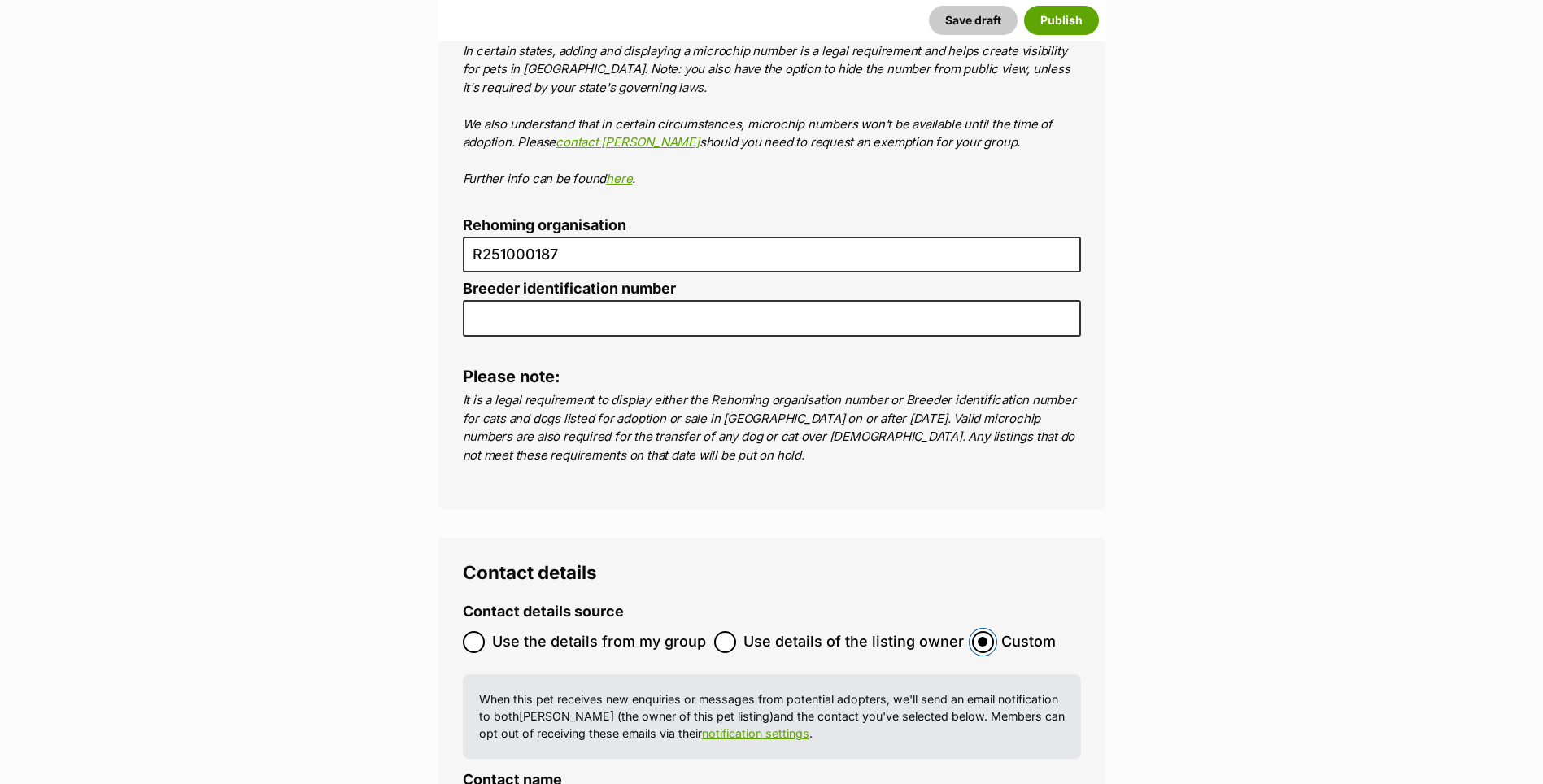
scroll to position [5854, 0]
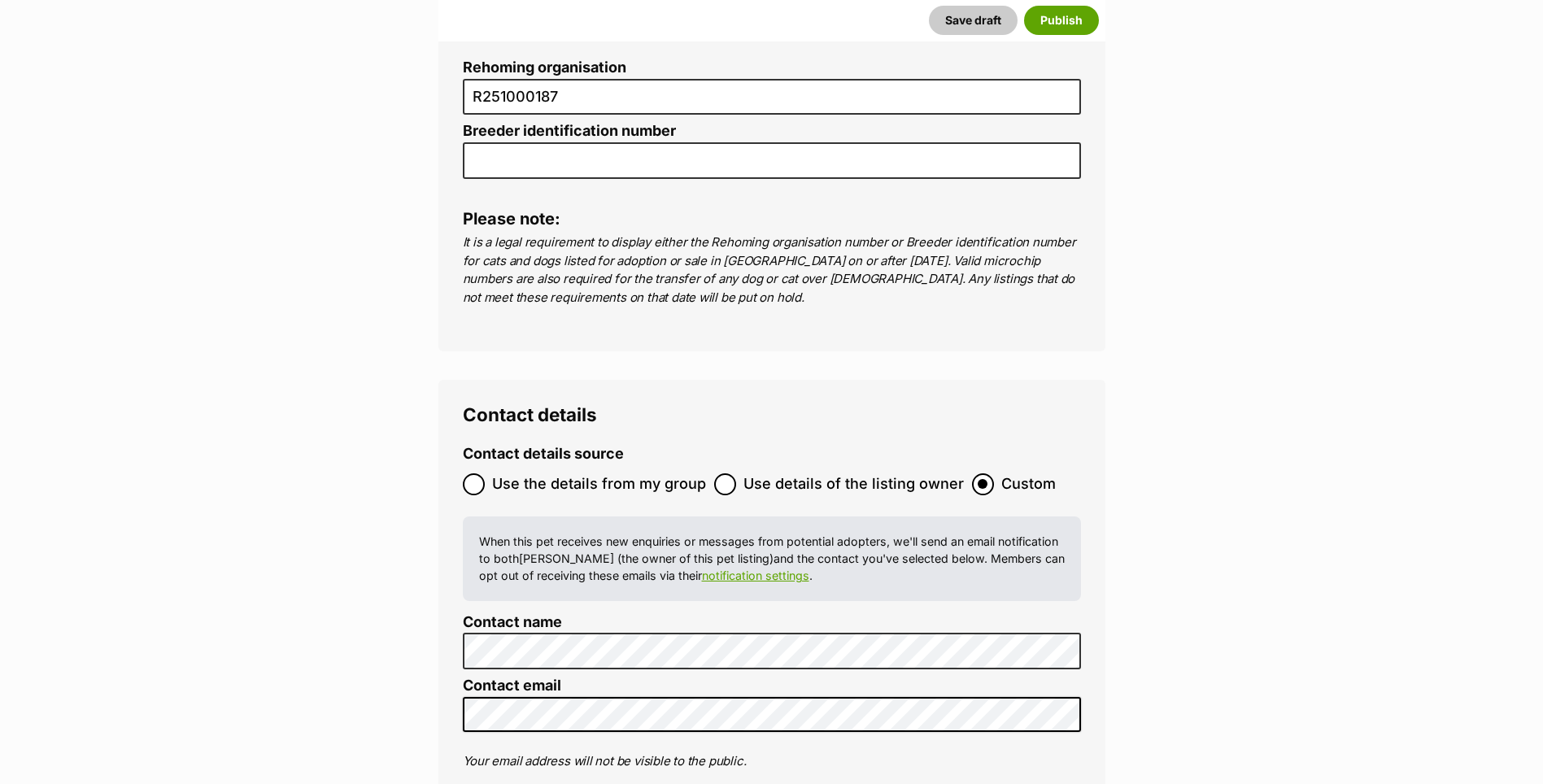
click at [452, 637] on div "Contact details Contact details source Use the details from my group Use detail…" at bounding box center [772, 710] width 667 height 661
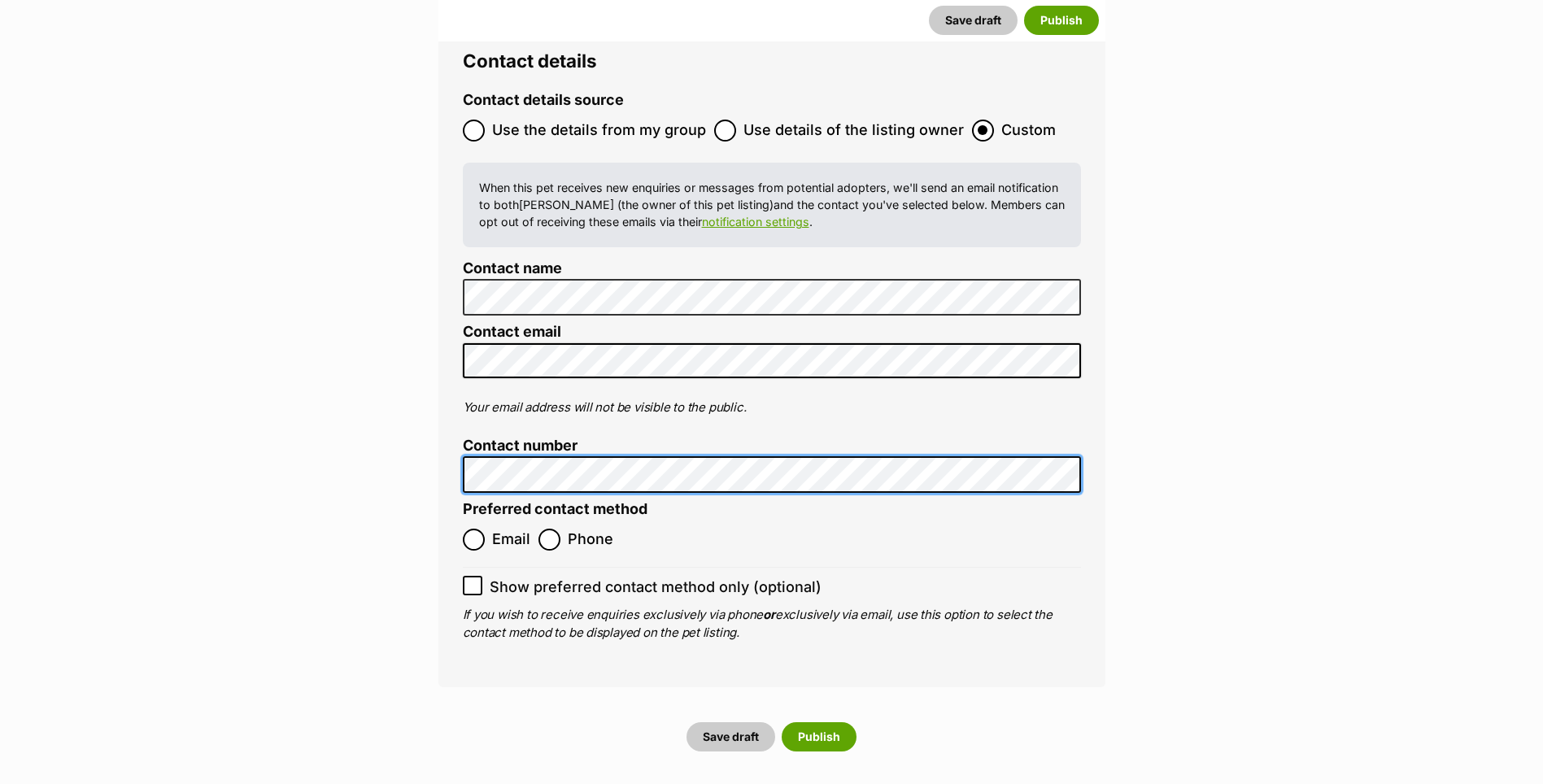
scroll to position [6179, 0]
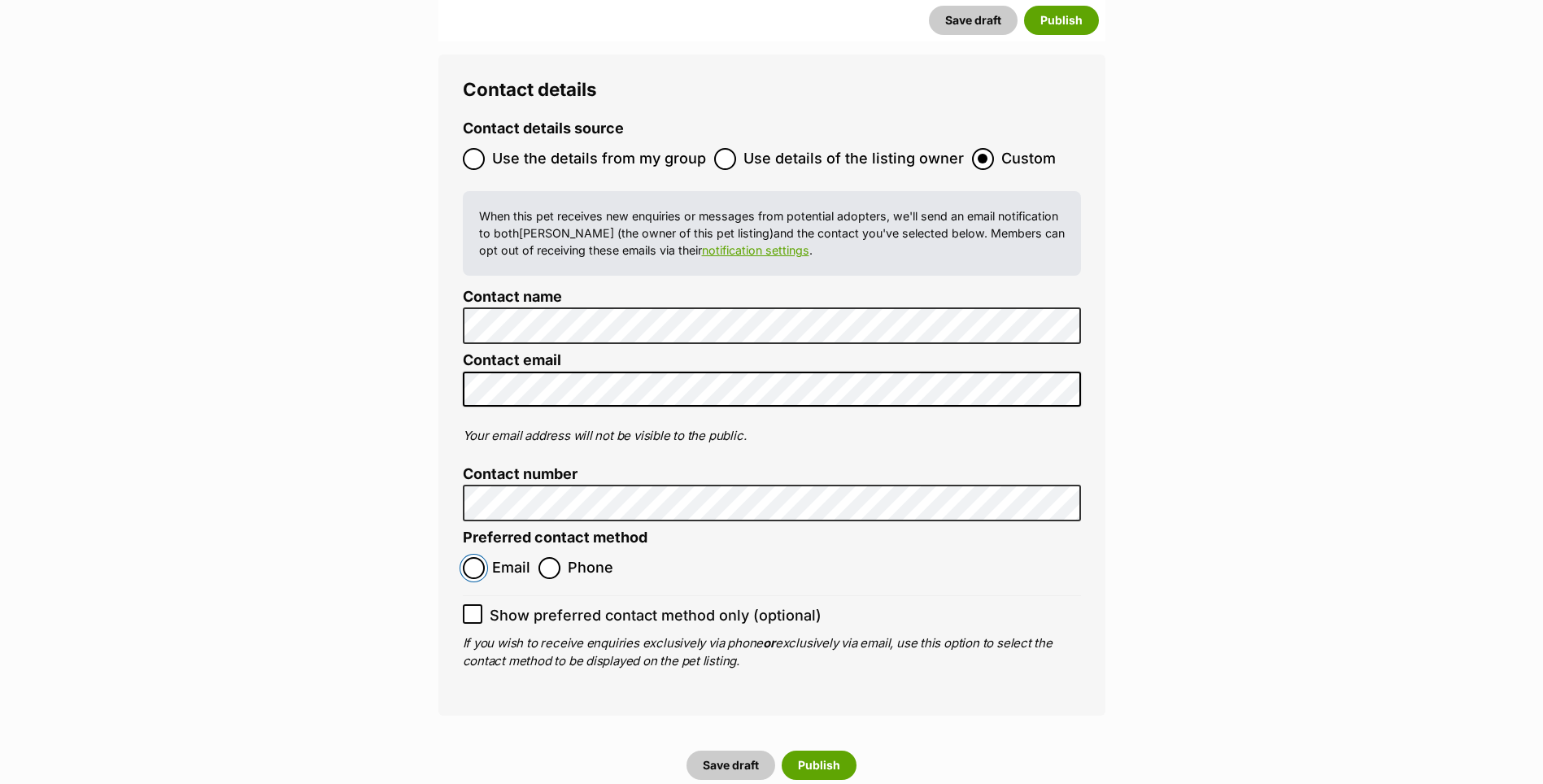
click at [471, 557] on input "Email" at bounding box center [473, 568] width 22 height 22
radio input "true"
click at [814, 751] on button "Publish" at bounding box center [819, 765] width 75 height 29
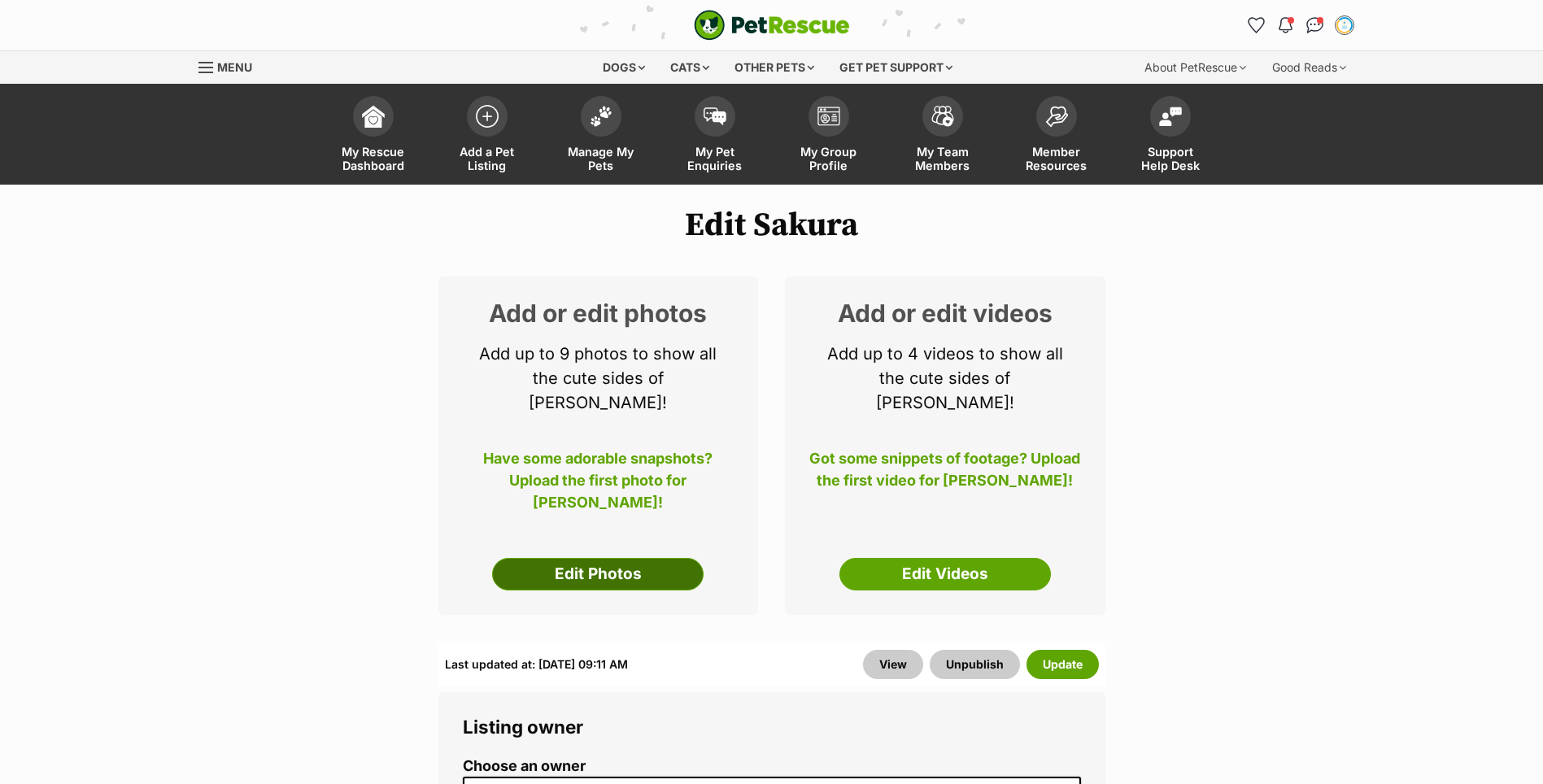
click at [567, 558] on link "Edit Photos" at bounding box center [598, 573] width 211 height 32
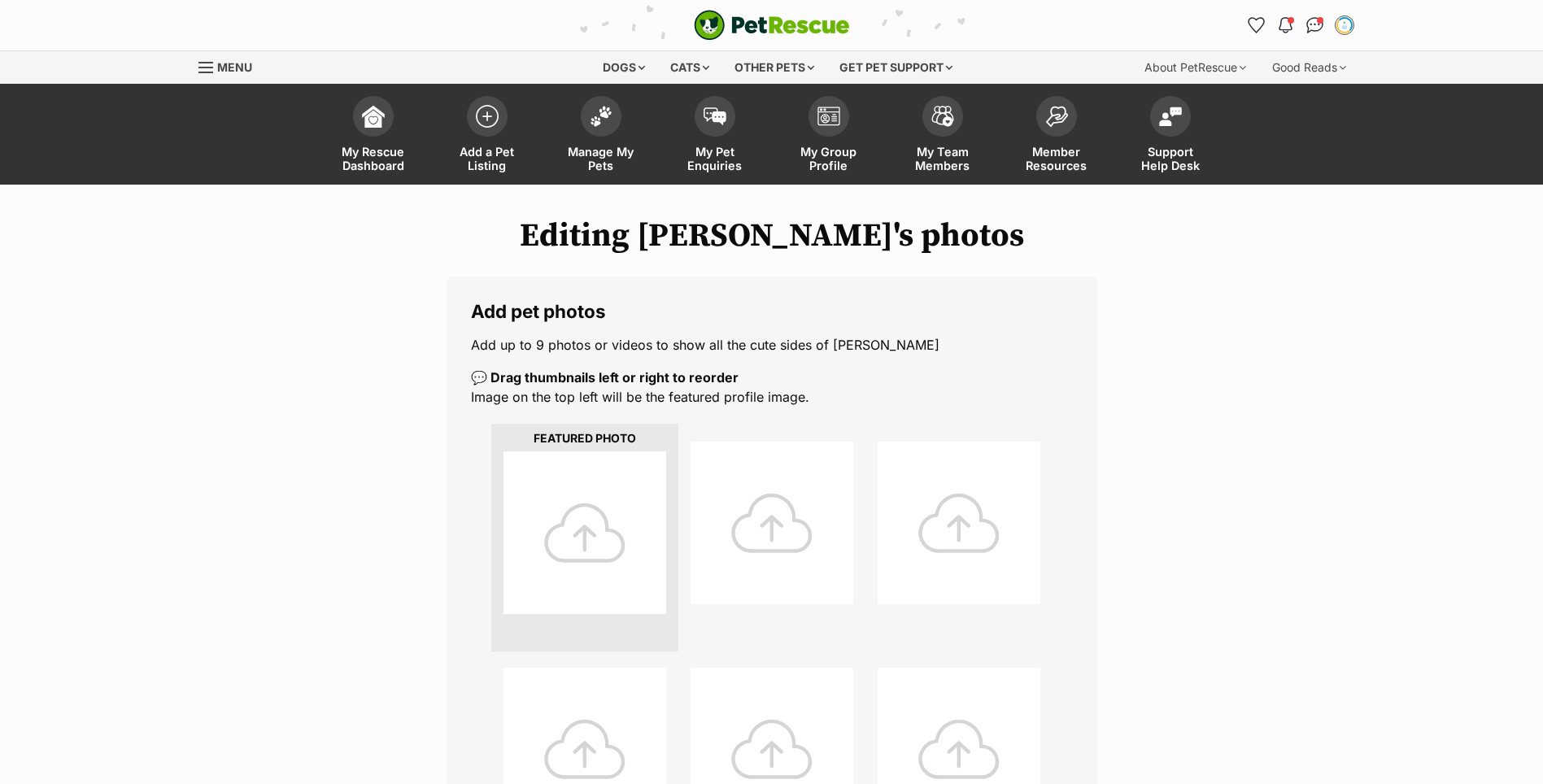
click at [630, 496] on div at bounding box center [585, 532] width 163 height 162
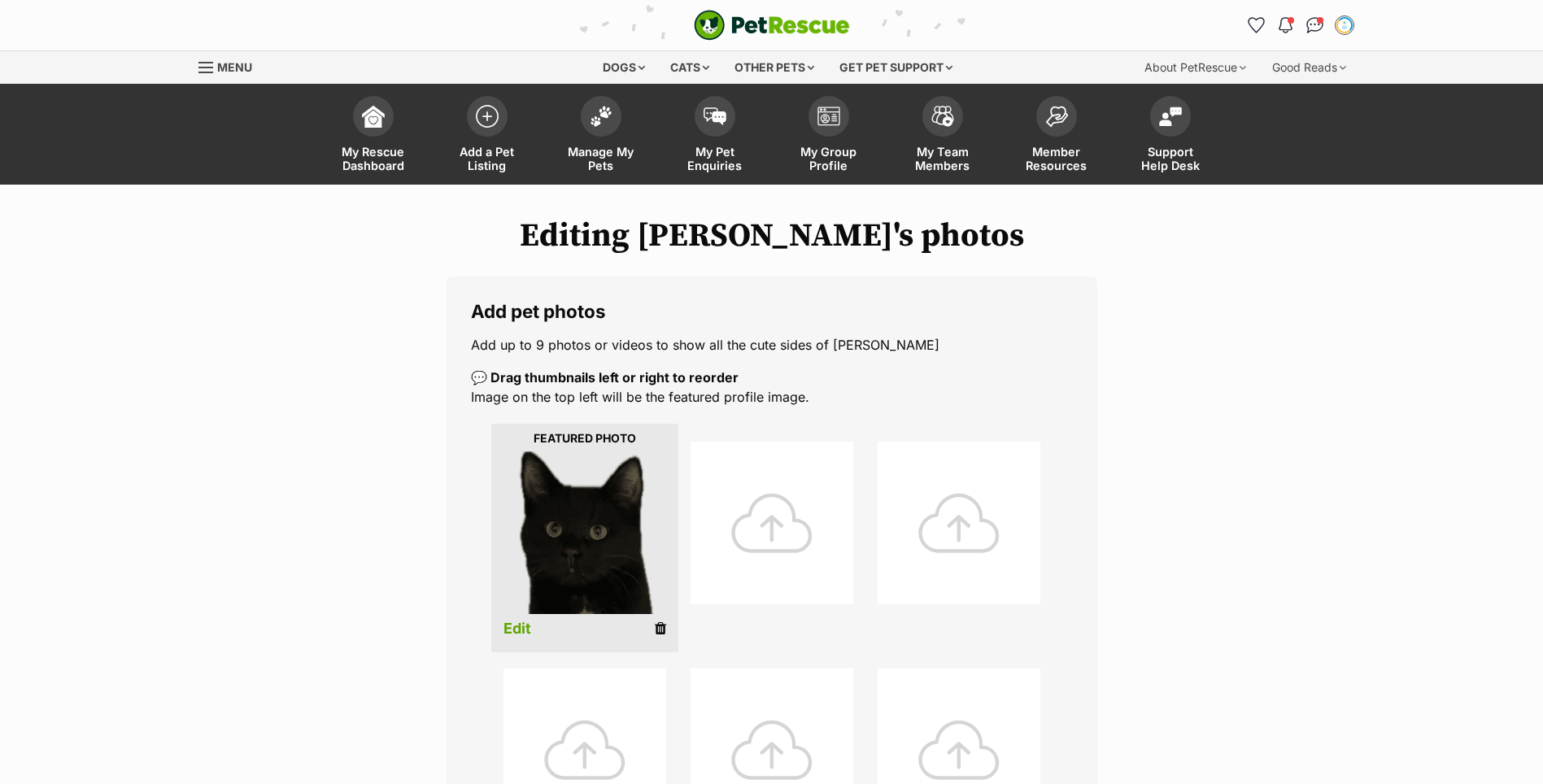
click at [783, 515] on div at bounding box center [772, 523] width 163 height 162
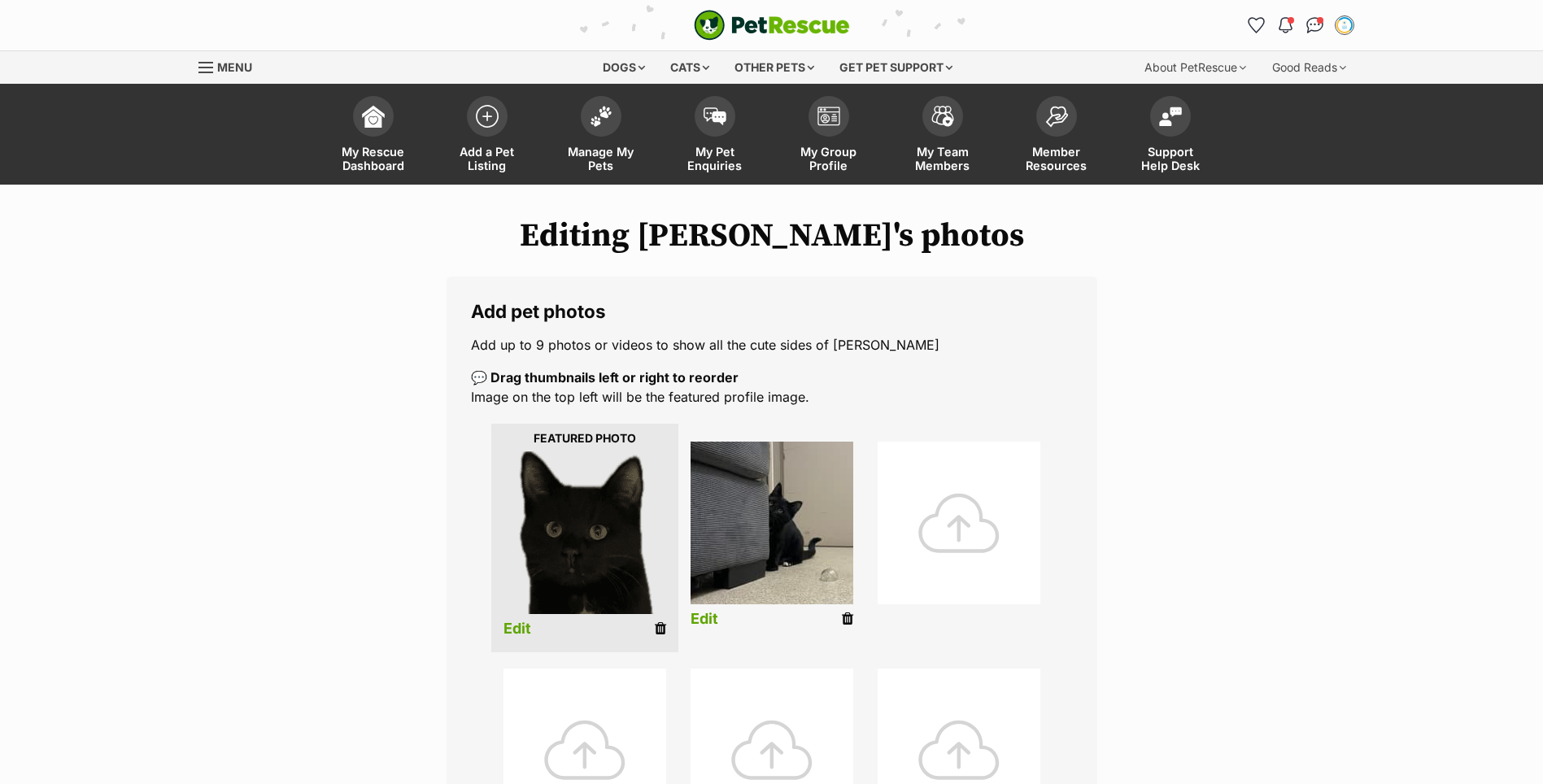
click at [929, 518] on div at bounding box center [959, 523] width 163 height 162
click at [987, 544] on div at bounding box center [959, 523] width 163 height 162
click at [1003, 497] on div at bounding box center [959, 523] width 163 height 162
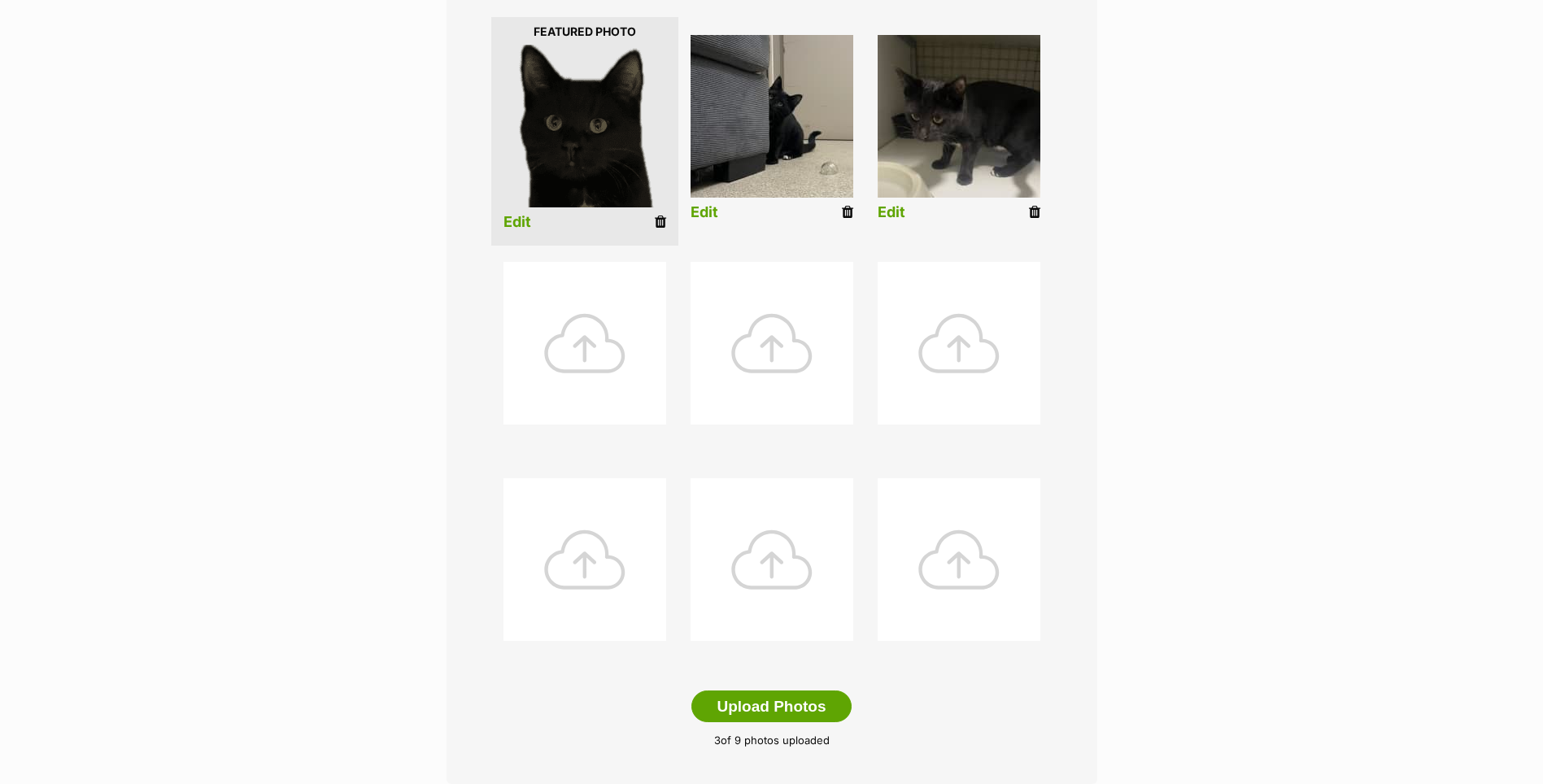
scroll to position [651, 0]
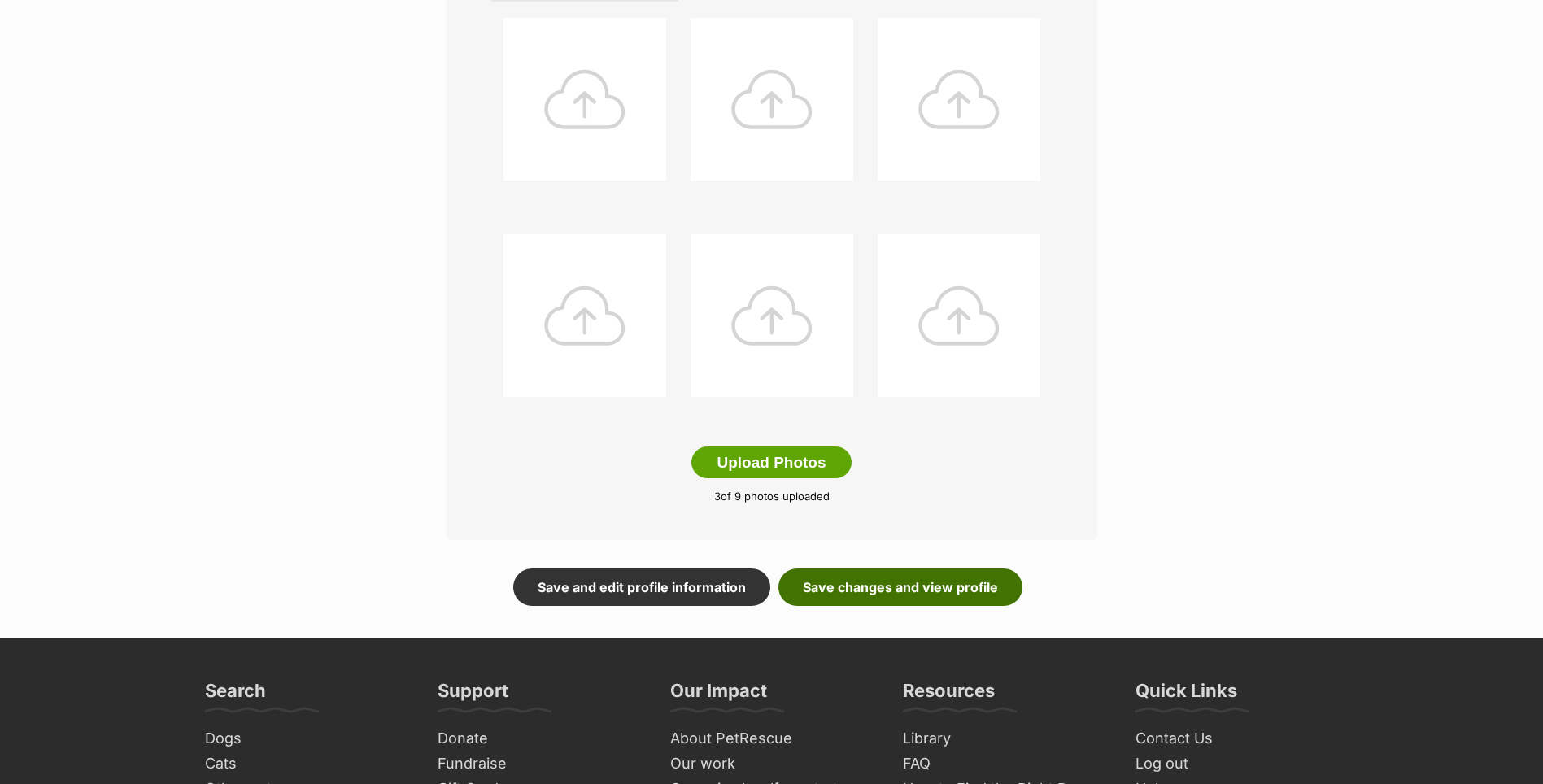
click at [840, 578] on link "Save changes and view profile" at bounding box center [900, 587] width 244 height 37
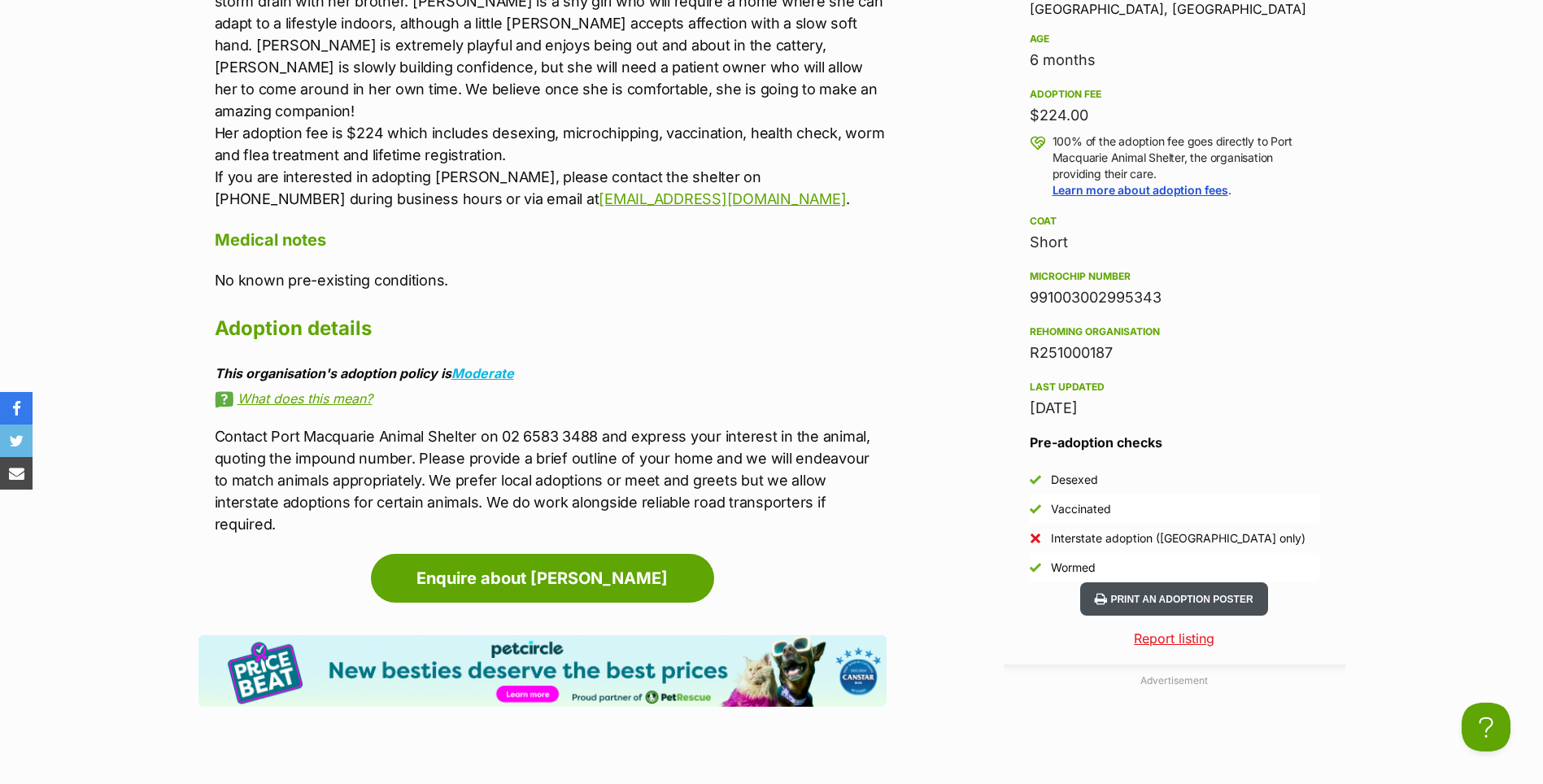
click at [1179, 593] on button "Print an adoption poster" at bounding box center [1174, 598] width 187 height 33
